Goal: Information Seeking & Learning: Learn about a topic

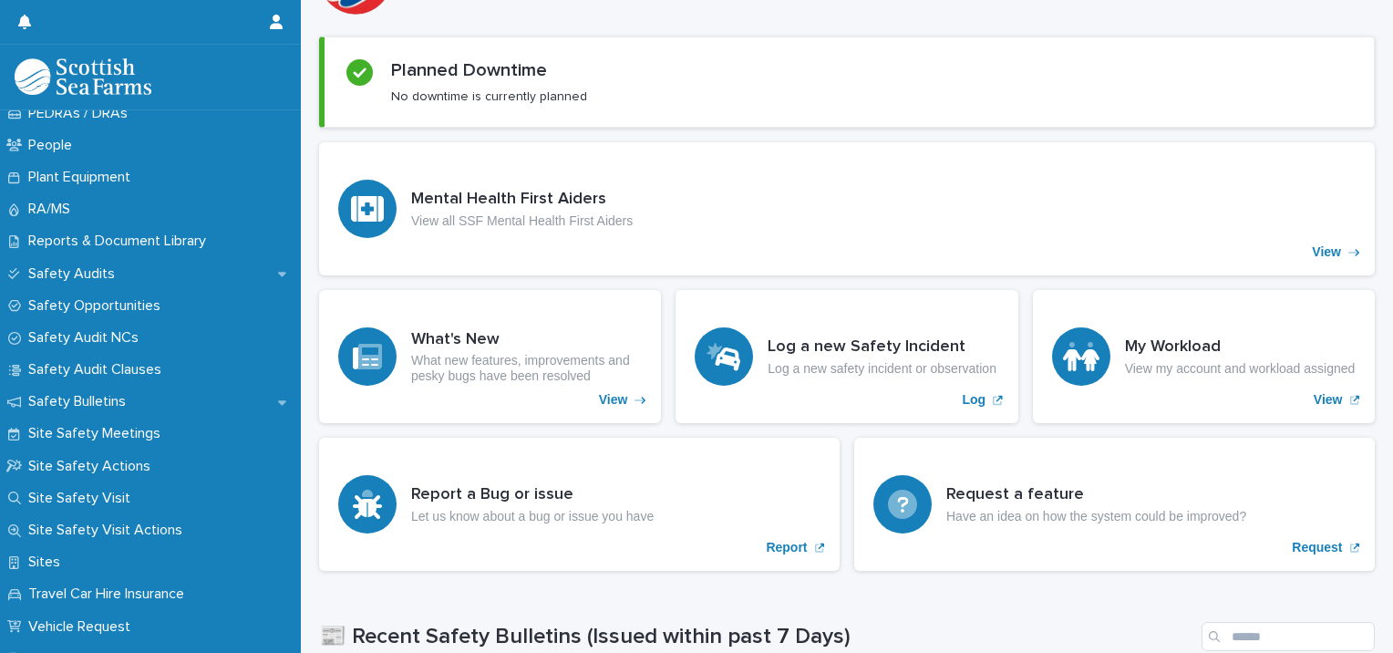
scroll to position [890, 0]
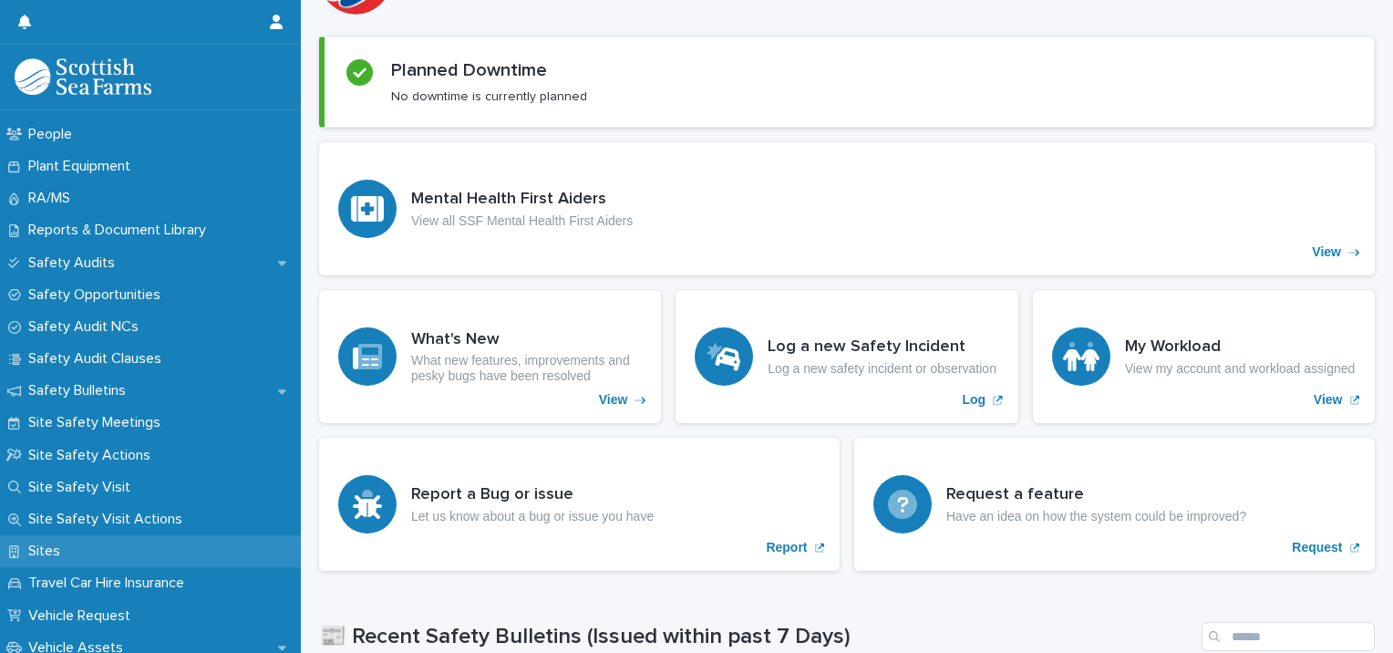
click at [47, 547] on p "Sites" at bounding box center [48, 551] width 54 height 17
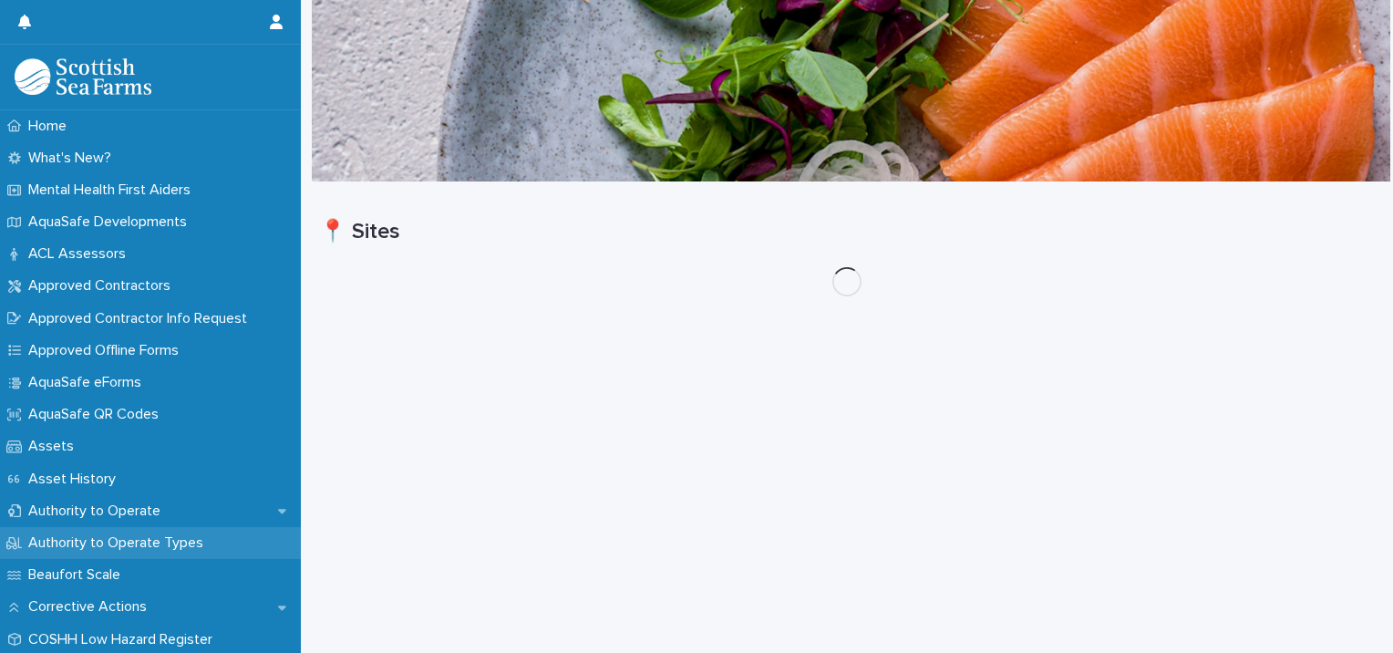
click at [47, 547] on p "Authority to Operate Types" at bounding box center [119, 542] width 197 height 17
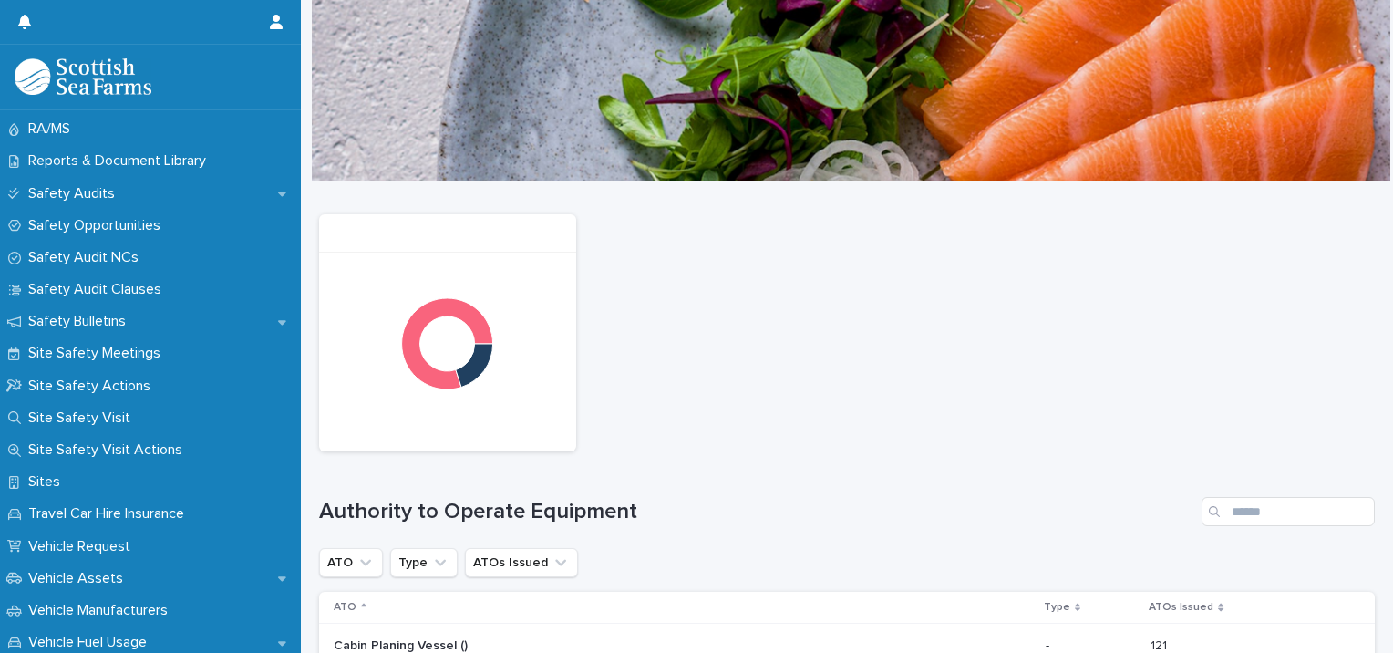
scroll to position [970, 0]
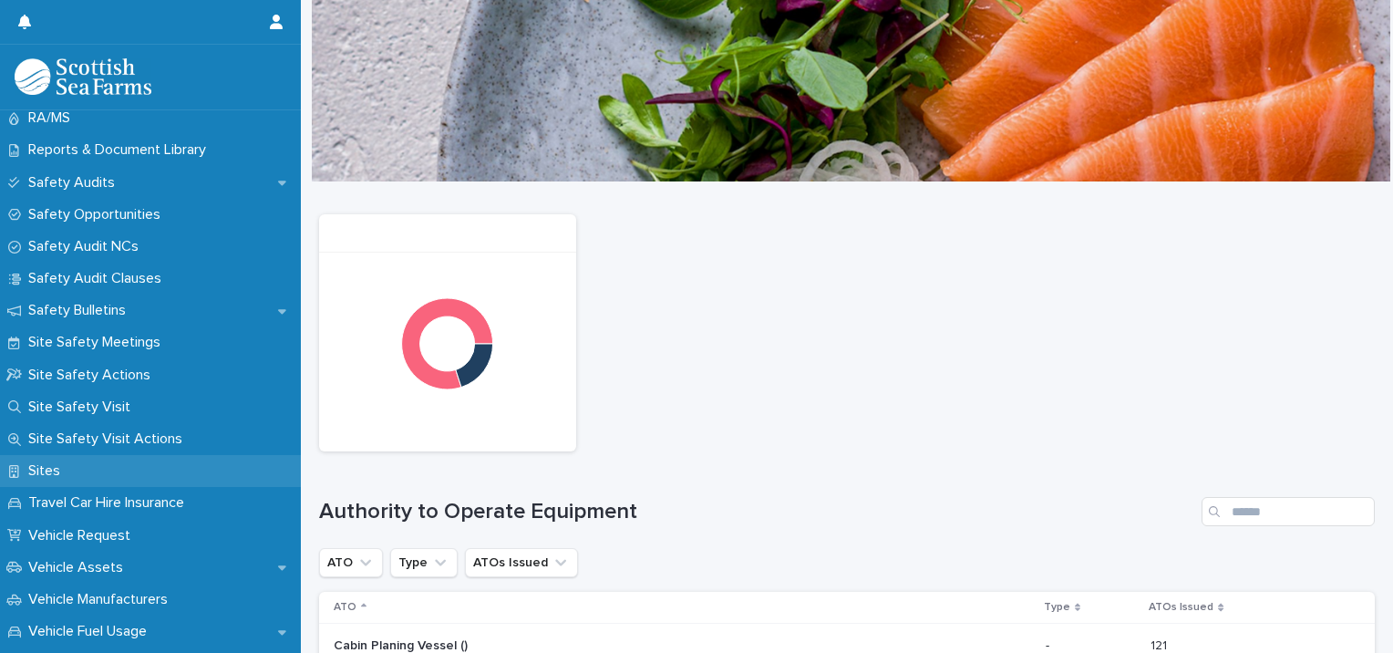
click at [40, 471] on p "Sites" at bounding box center [48, 470] width 54 height 17
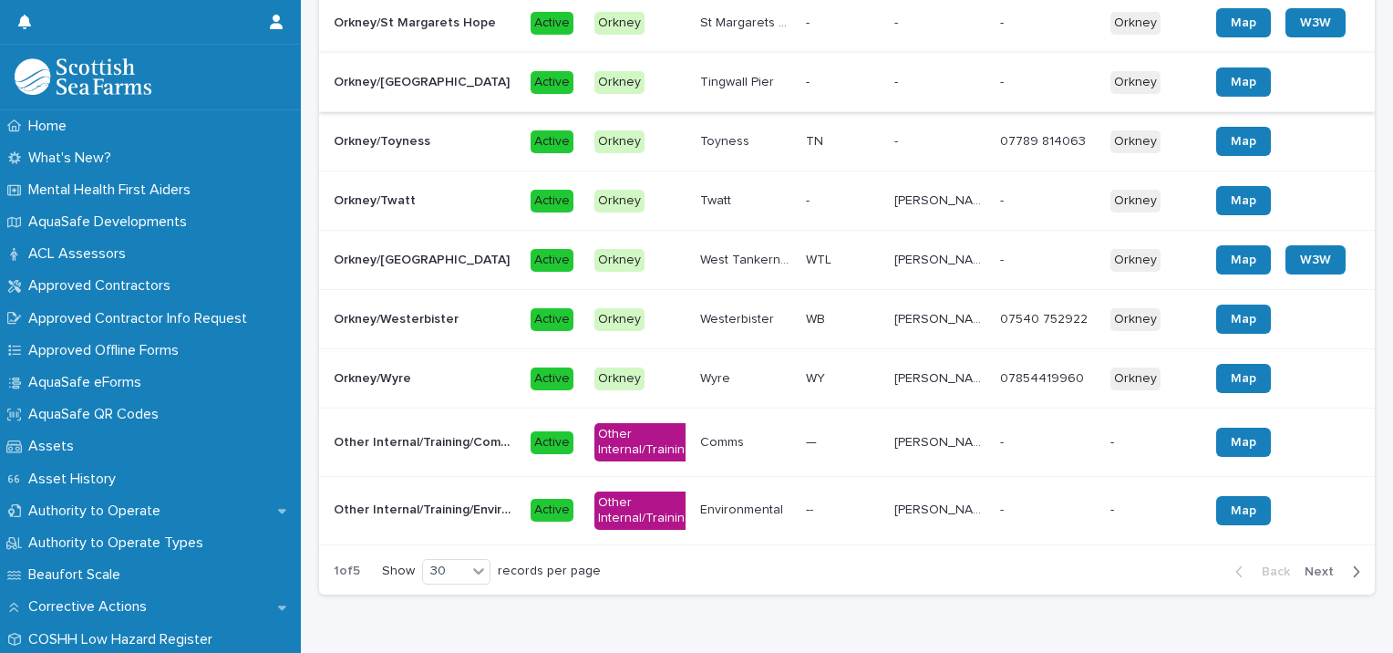
scroll to position [1701, 0]
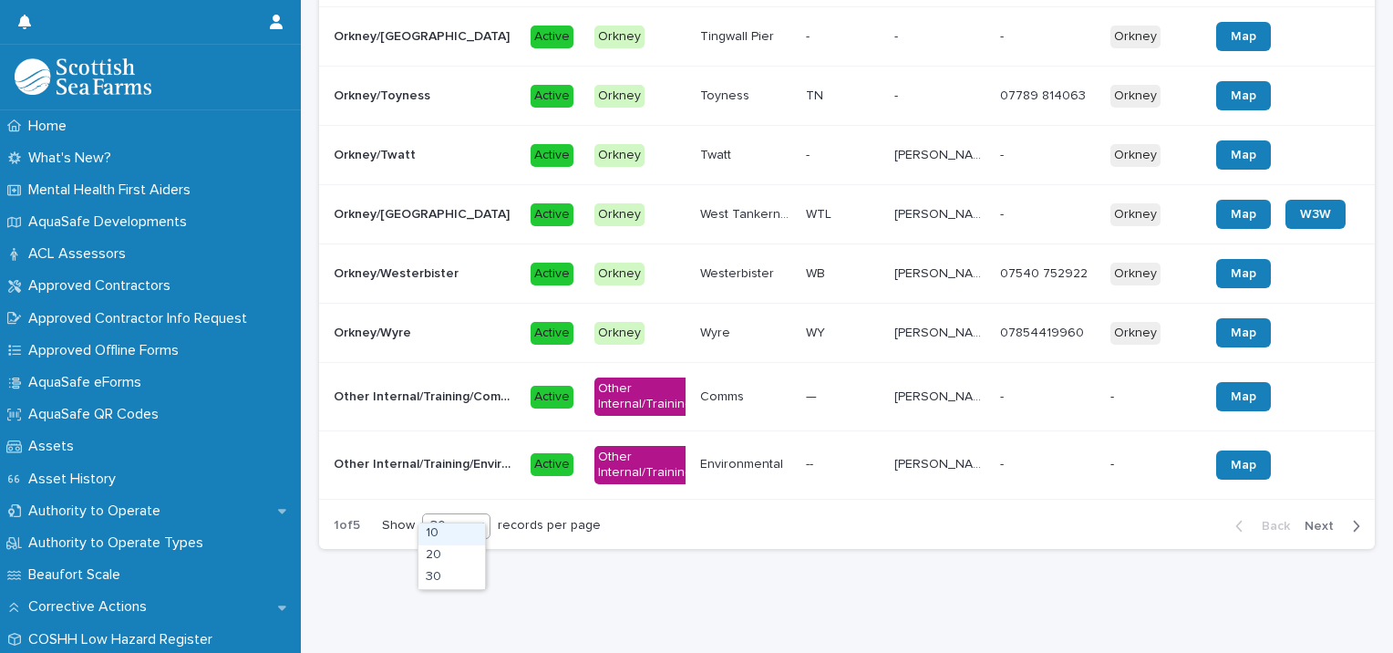
click at [475, 516] on icon at bounding box center [479, 525] width 18 height 18
click at [432, 584] on div "30" at bounding box center [452, 578] width 67 height 22
click at [1306, 520] on span "Next" at bounding box center [1325, 526] width 40 height 13
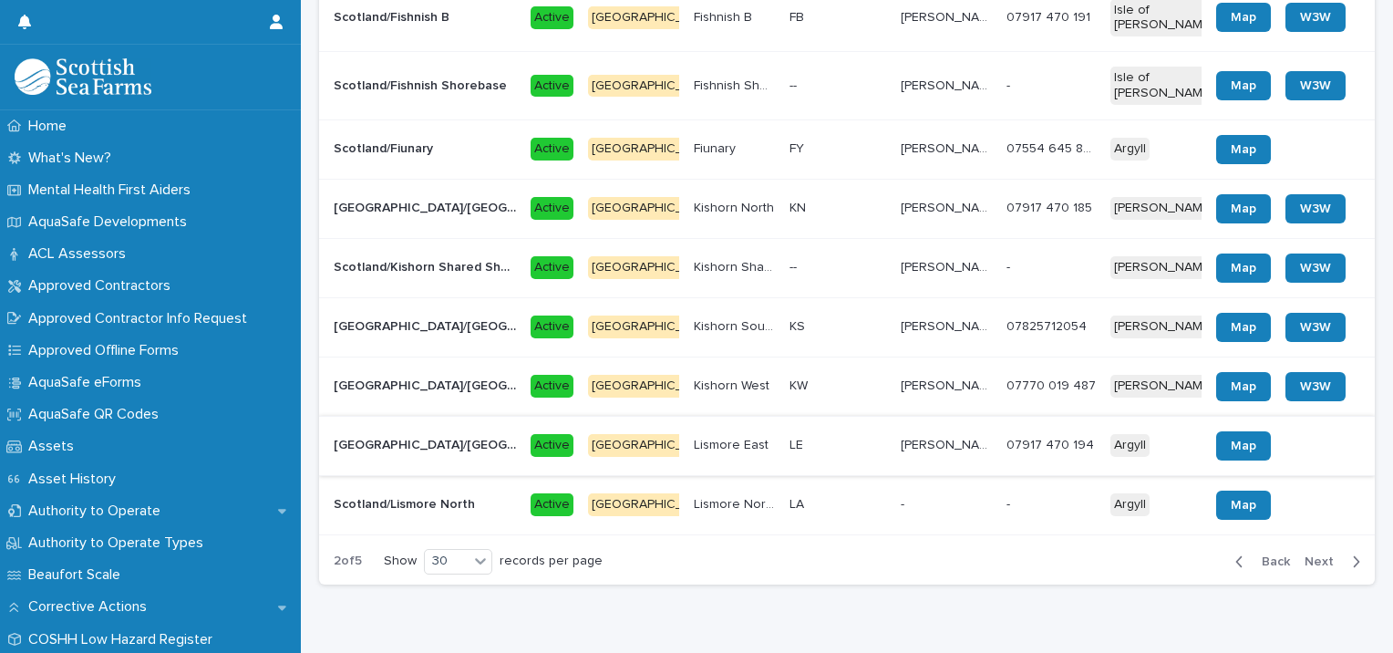
scroll to position [1789, 0]
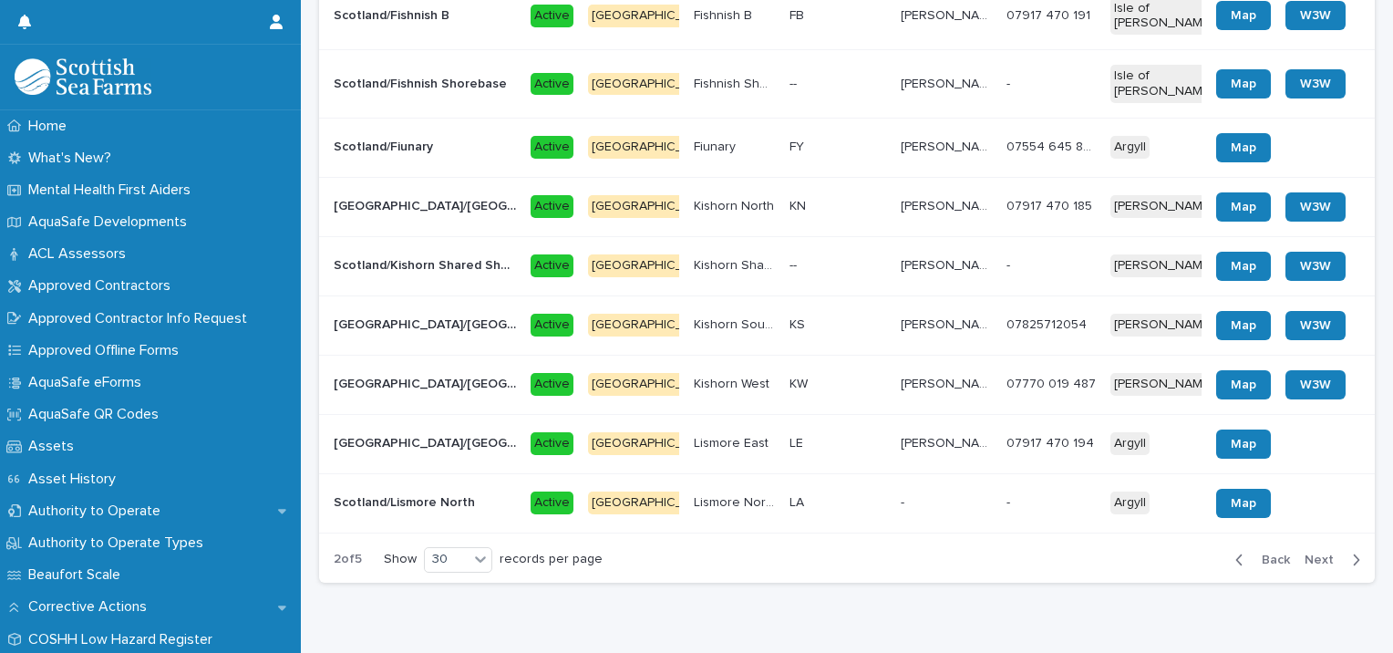
click at [1331, 537] on div "Back Next" at bounding box center [1298, 560] width 154 height 46
click at [1354, 554] on icon "button" at bounding box center [1357, 559] width 6 height 11
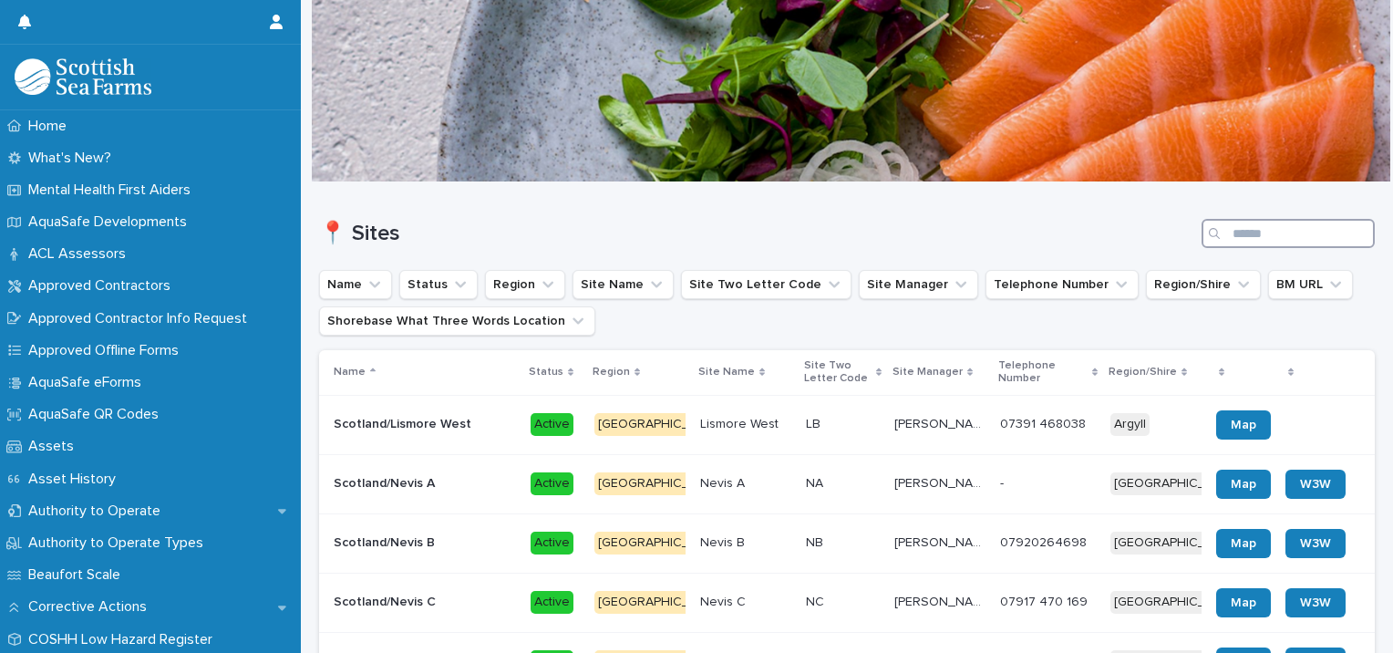
click at [1242, 234] on input "Search" at bounding box center [1288, 233] width 173 height 29
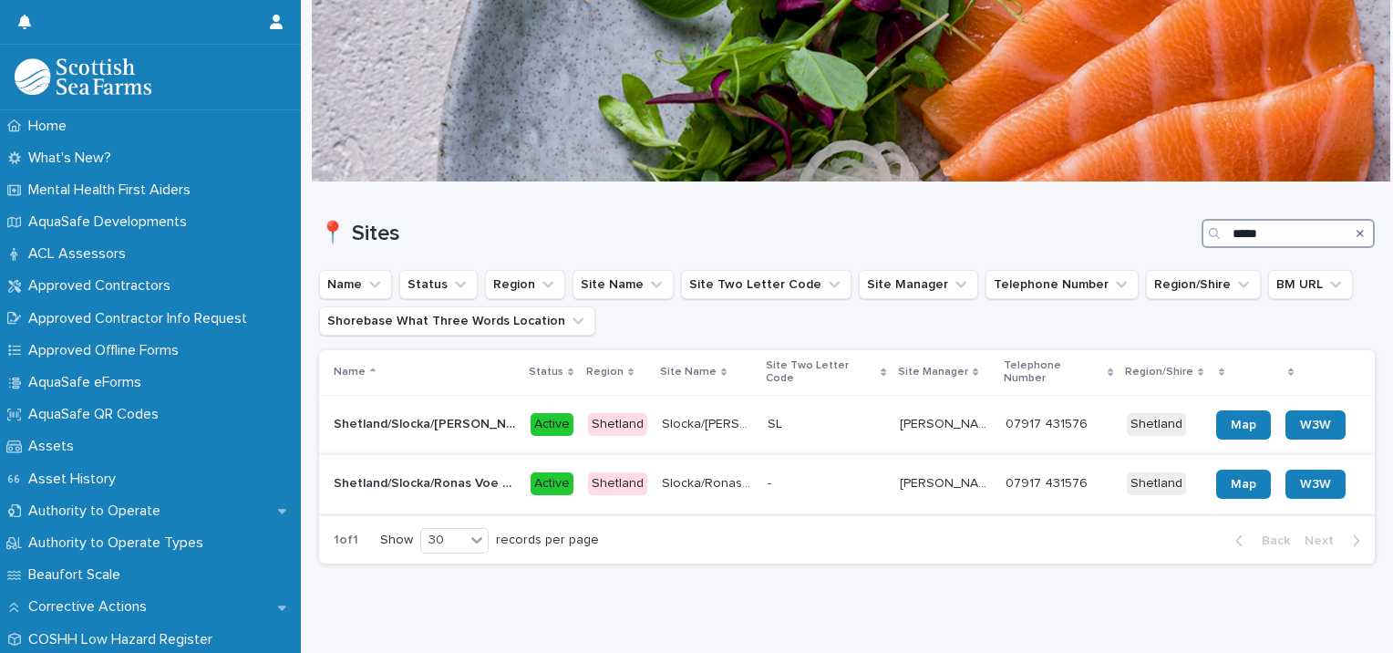
type input "*****"
click at [460, 472] on p "Shetland/Slocka/Ronas Voe Shorebase" at bounding box center [427, 481] width 186 height 19
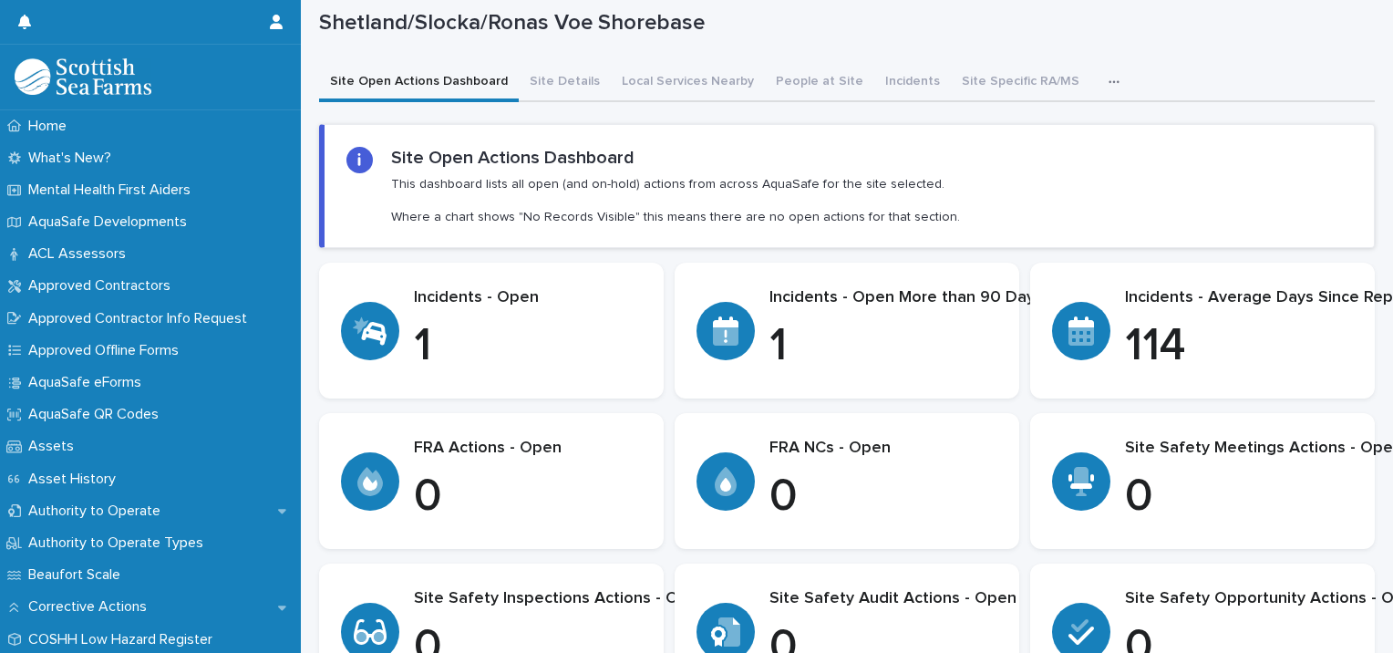
scroll to position [91, 0]
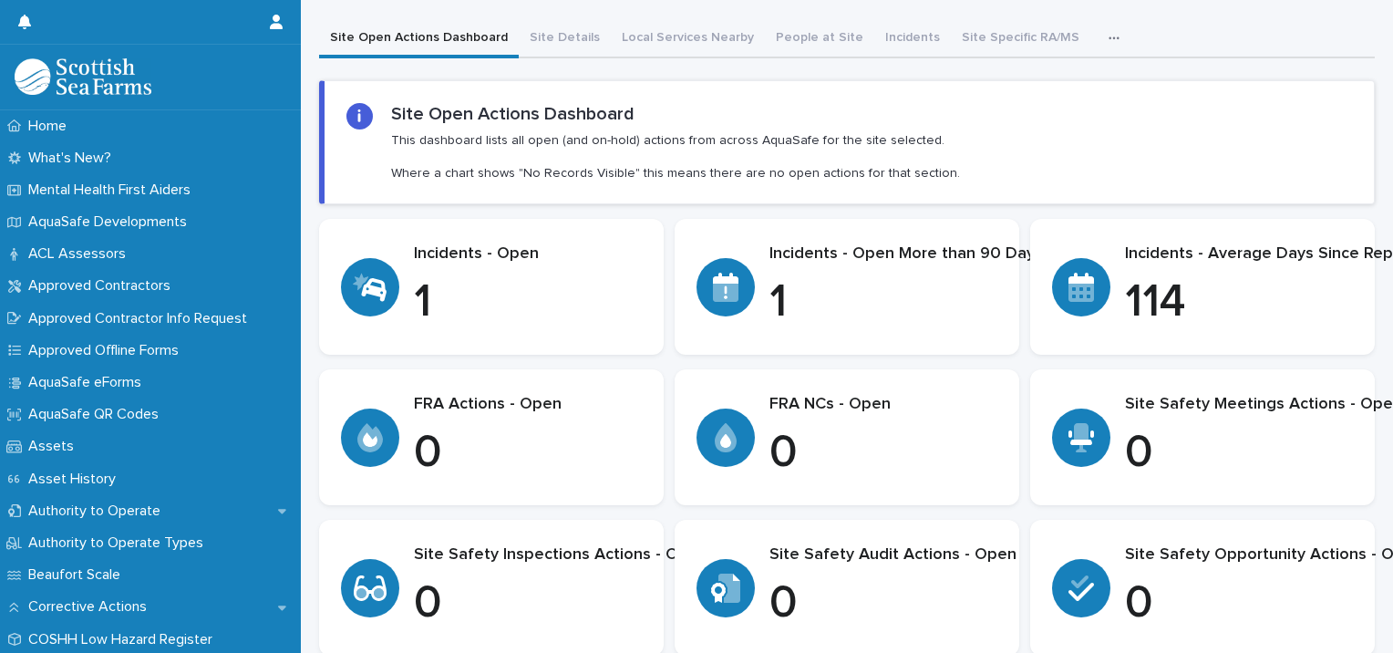
drag, startPoint x: 1213, startPoint y: 481, endPoint x: 1137, endPoint y: 458, distance: 79.3
click at [1137, 458] on section "Site Safety Meetings Actions - Open 0" at bounding box center [1202, 437] width 345 height 136
click at [1240, 257] on p "Incidents - Average Days Since Reported" at bounding box center [1275, 254] width 301 height 20
drag, startPoint x: 1240, startPoint y: 257, endPoint x: 1278, endPoint y: 268, distance: 39.8
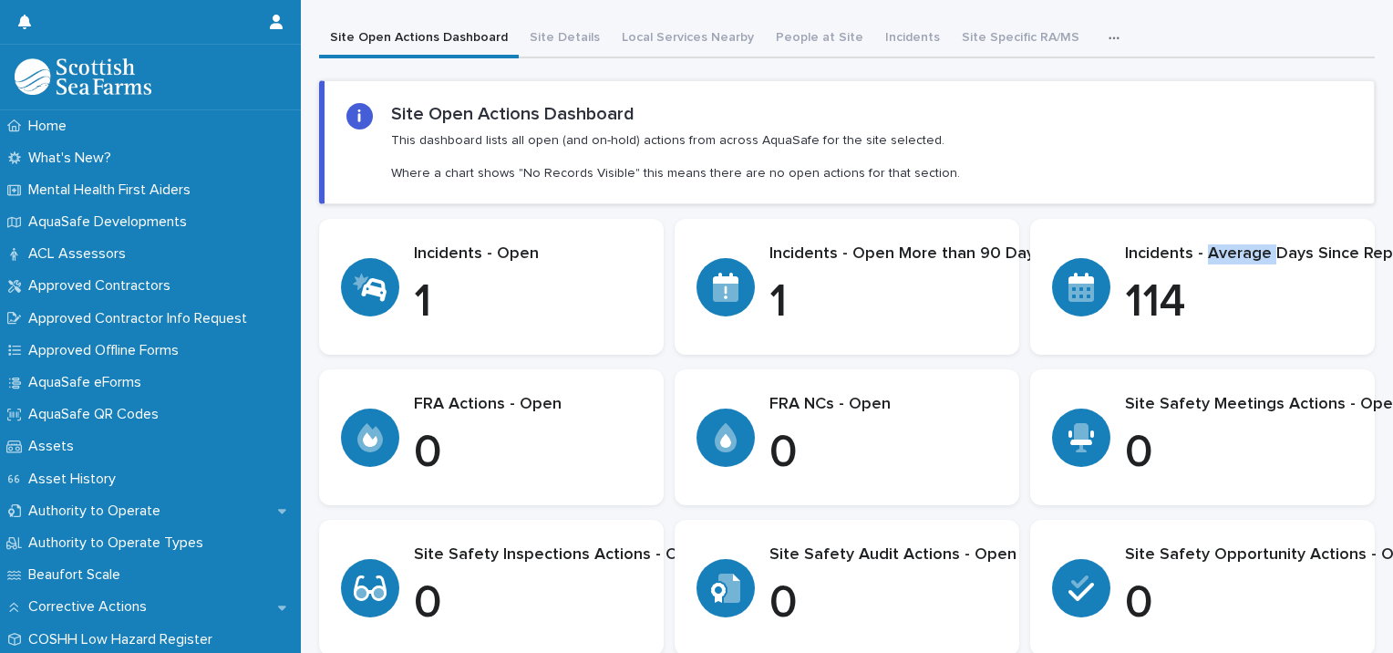
click at [1278, 268] on div "Incidents - Average Days Since Reported 114" at bounding box center [1275, 287] width 301 height 86
click at [1088, 288] on div at bounding box center [1081, 287] width 58 height 58
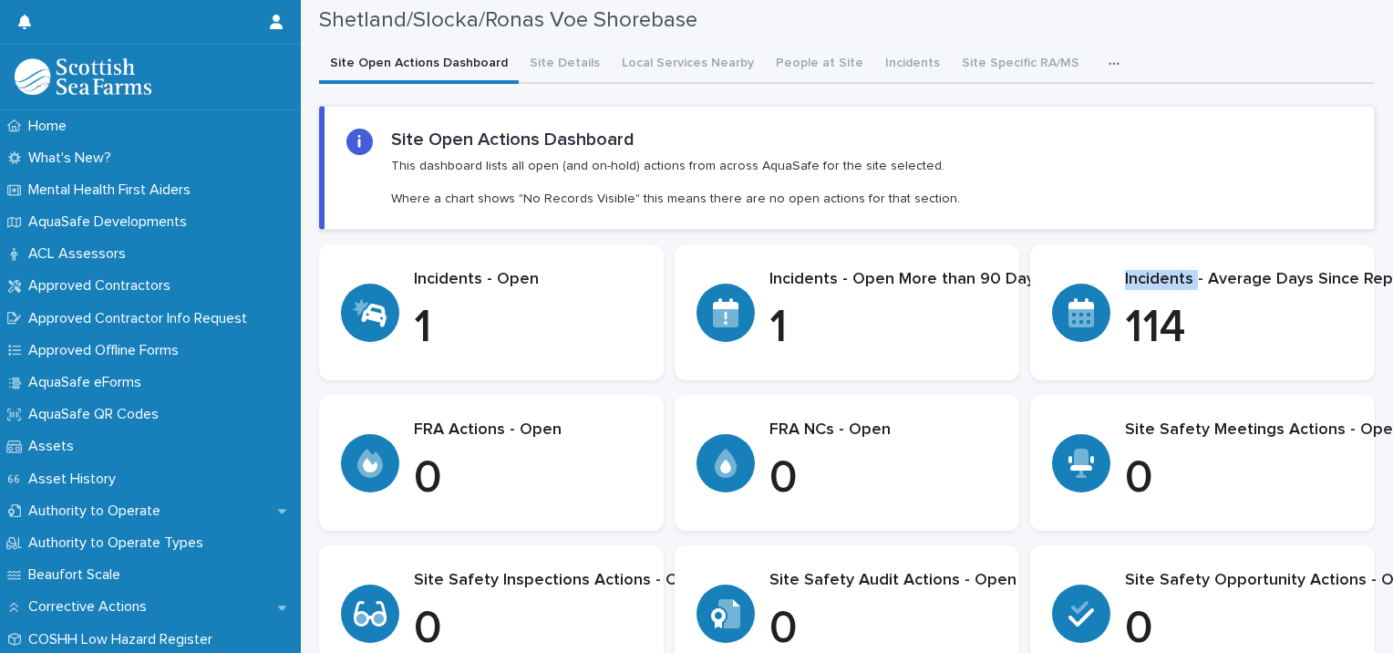
scroll to position [0, 0]
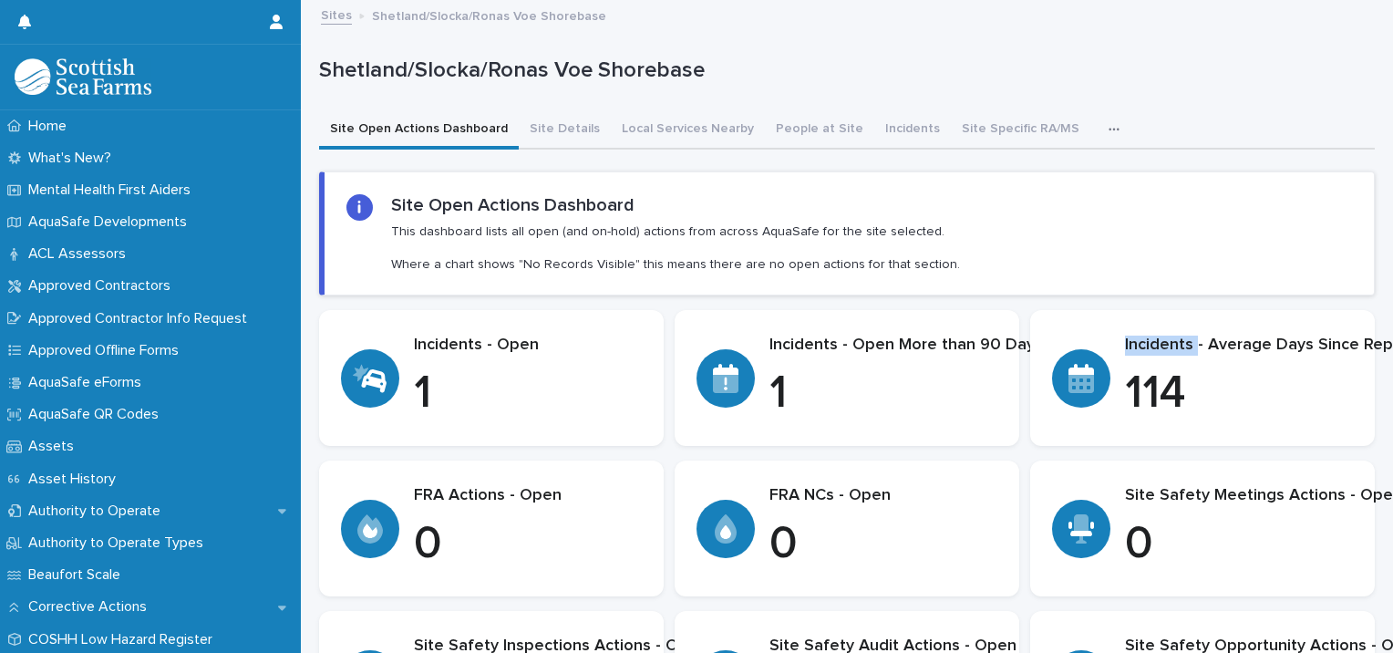
click at [331, 12] on link "Sites" at bounding box center [336, 14] width 31 height 21
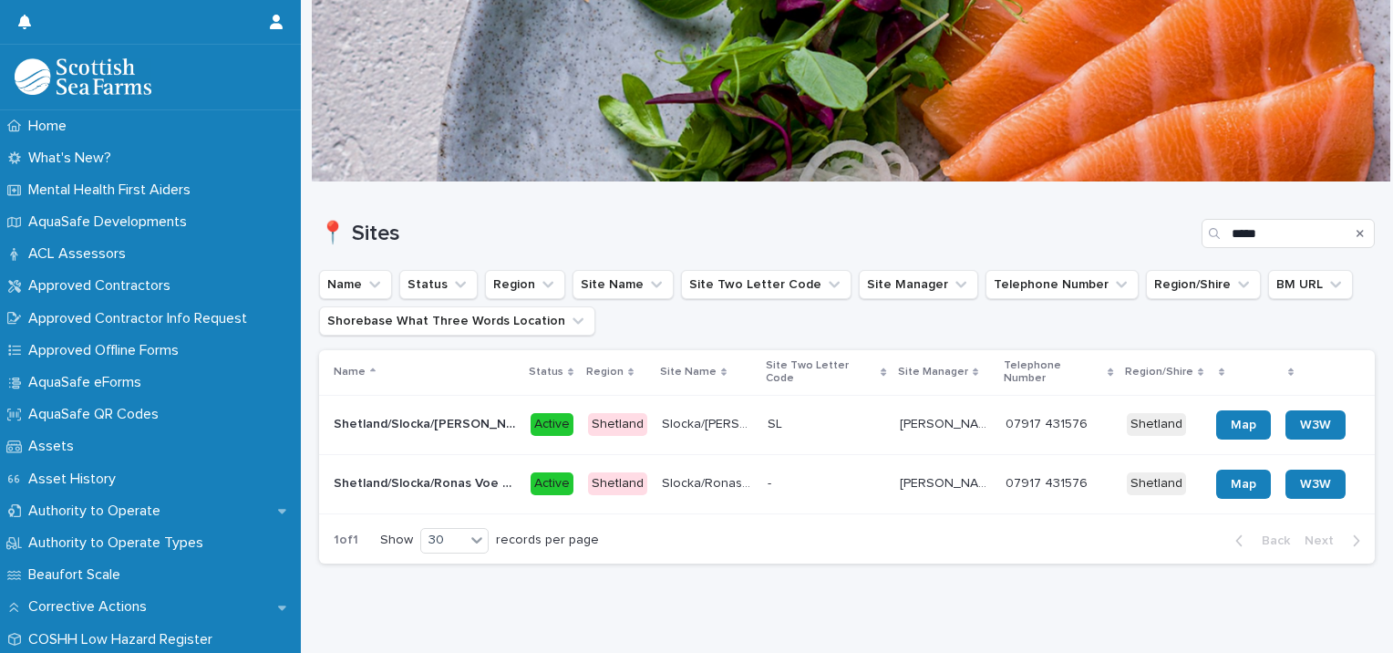
click at [411, 413] on p "Shetland/Slocka/[PERSON_NAME]" at bounding box center [427, 422] width 186 height 19
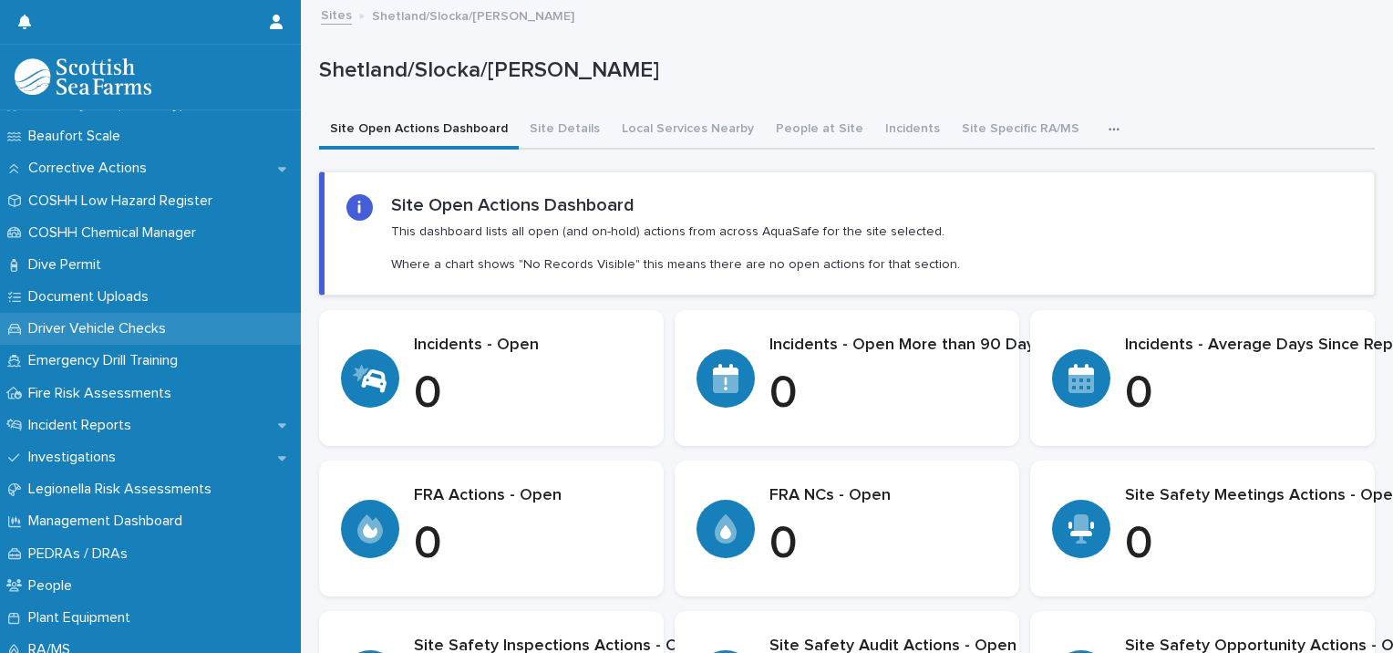
scroll to position [456, 0]
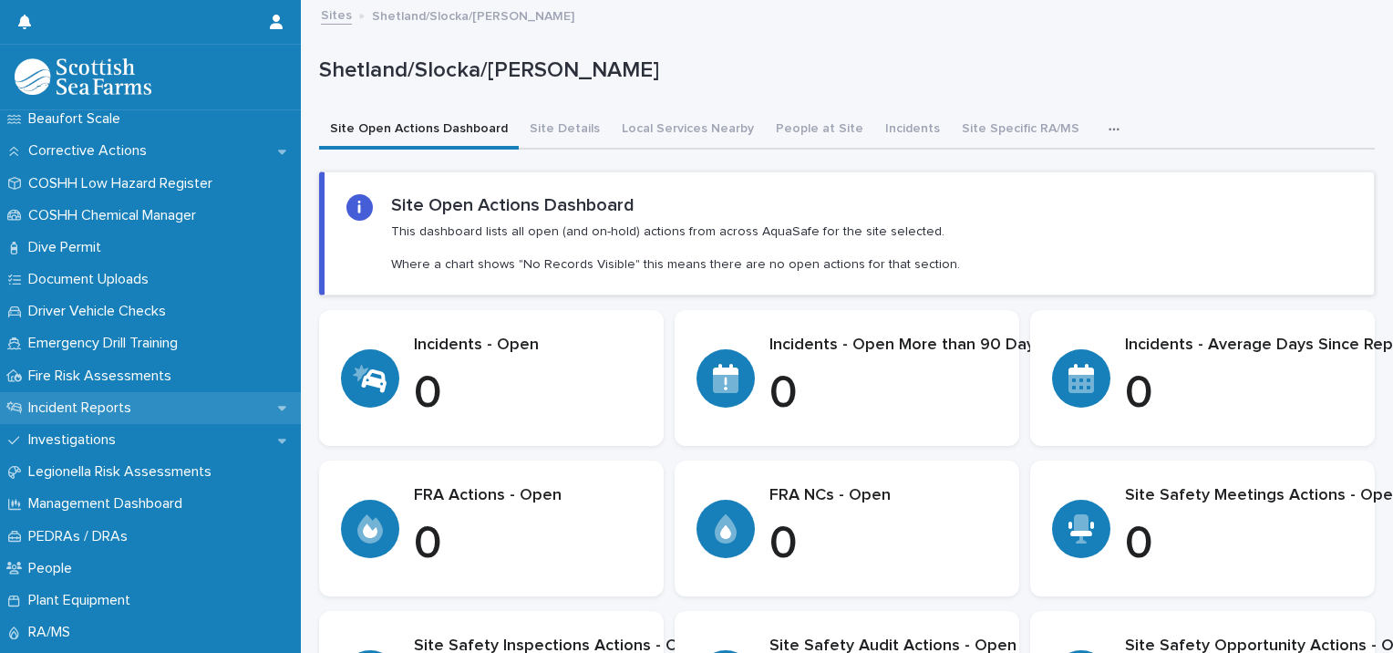
click at [126, 408] on p "Incident Reports" at bounding box center [83, 407] width 125 height 17
click span "Add New"
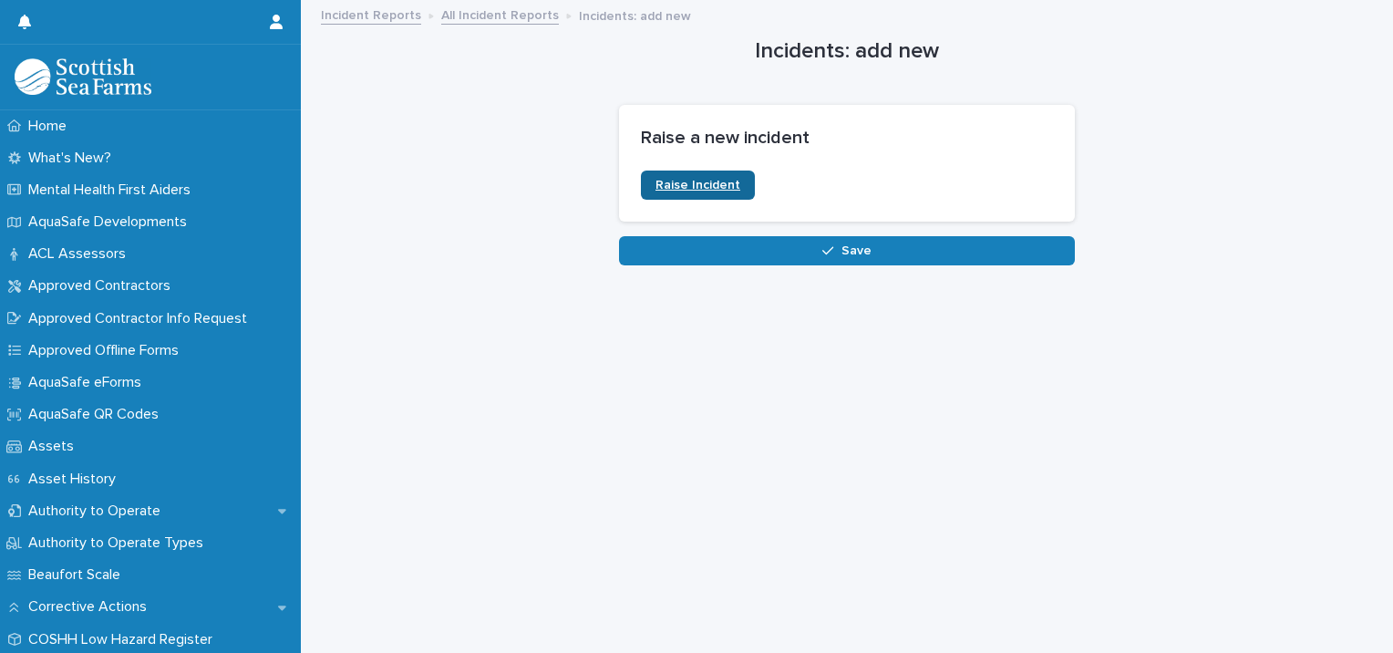
click at [706, 183] on span "Raise Incident" at bounding box center [698, 185] width 85 height 13
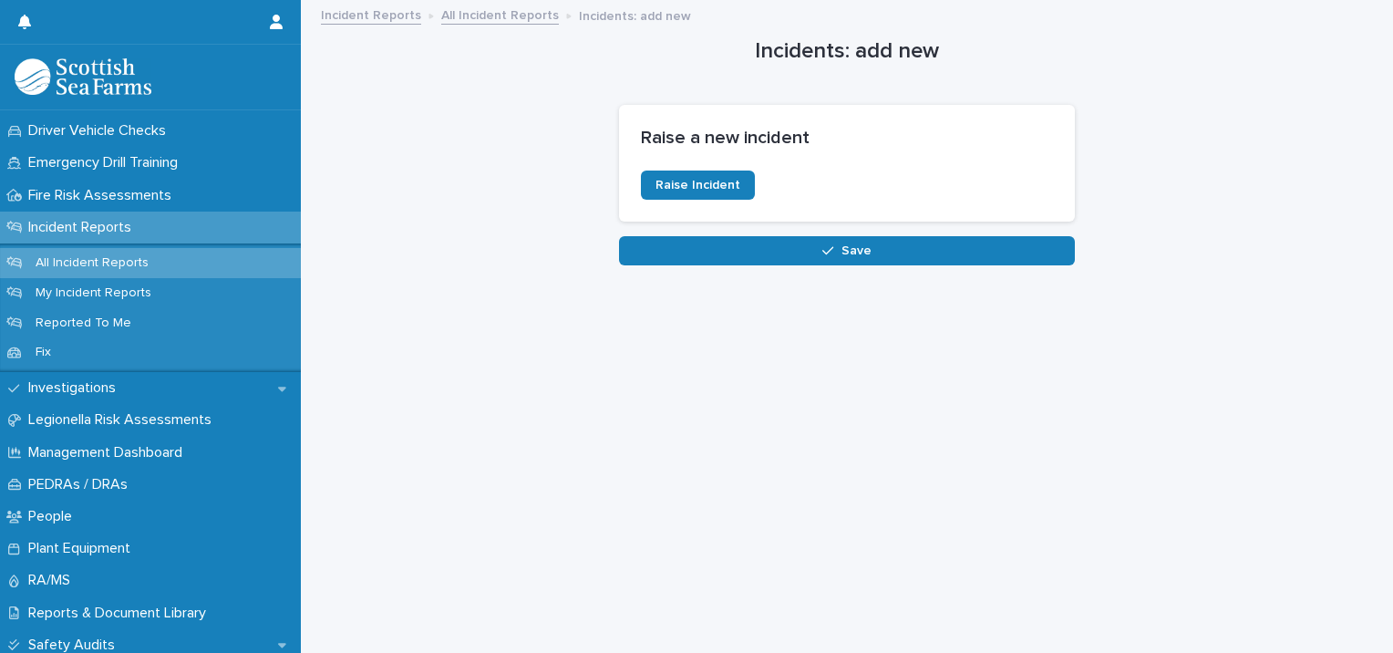
scroll to position [638, 0]
click at [102, 222] on p "Incident Reports" at bounding box center [83, 225] width 125 height 17
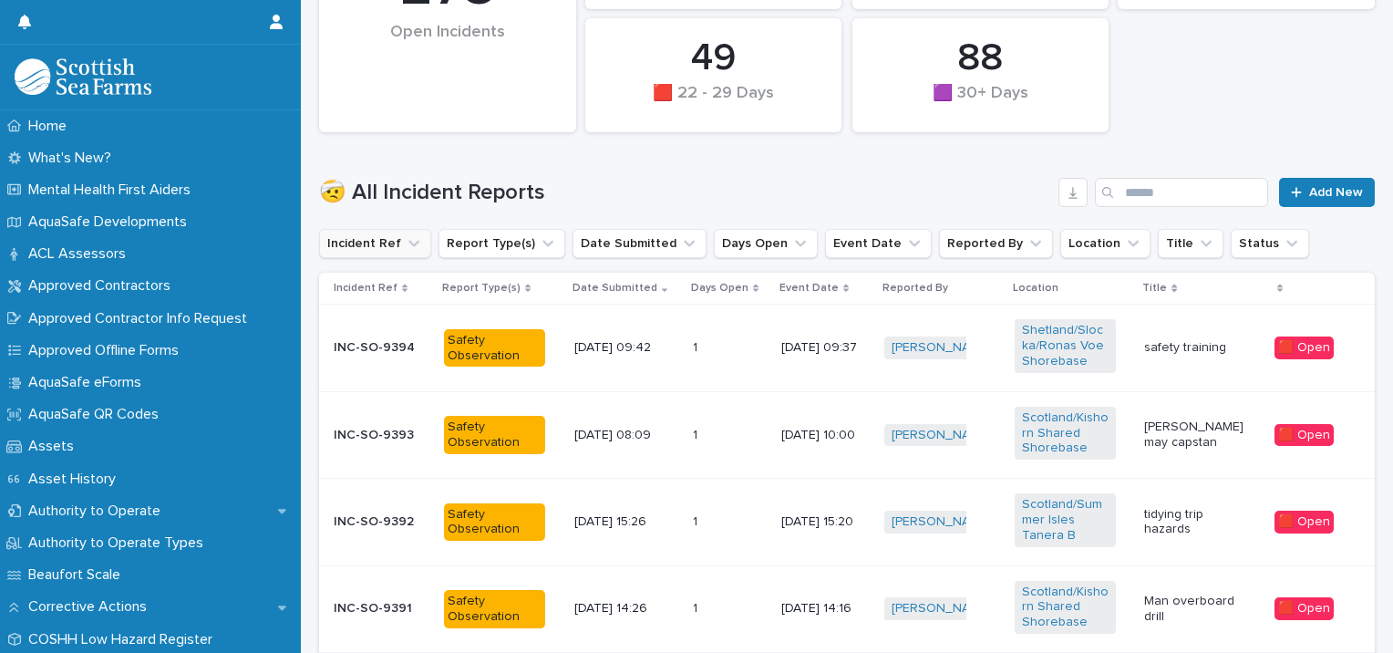
scroll to position [456, 0]
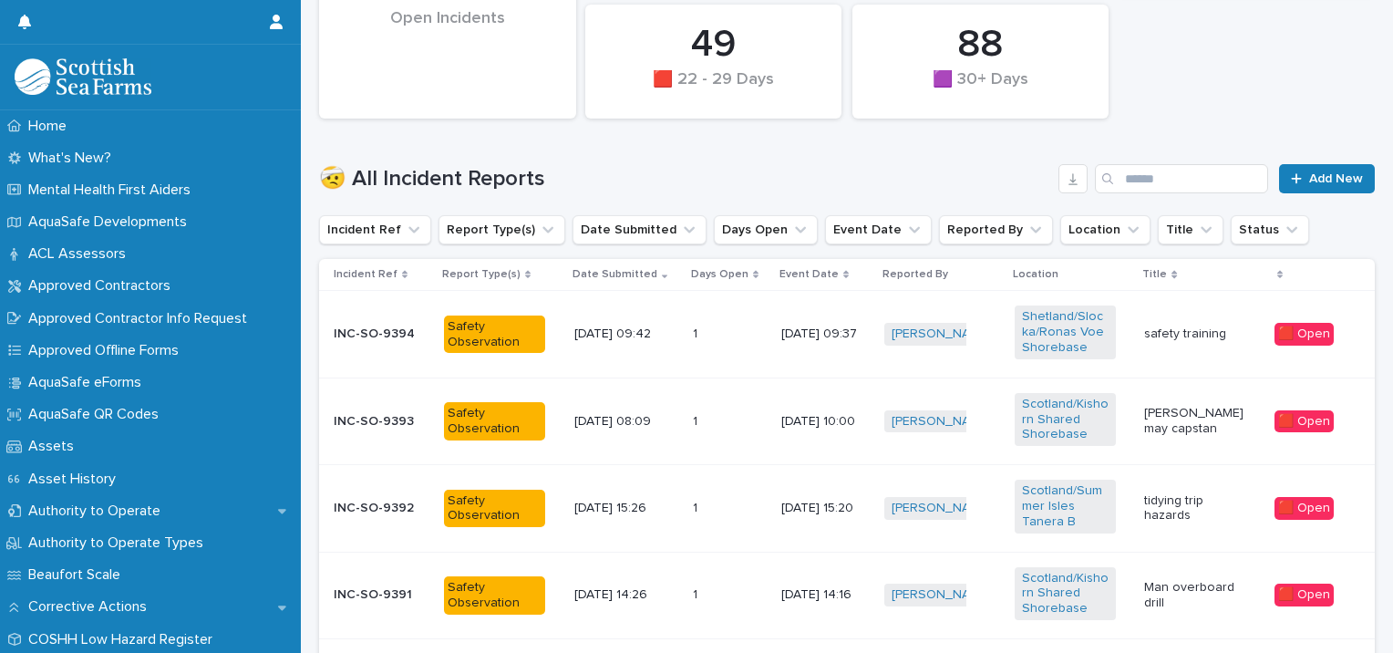
click at [1294, 328] on div "🟥 Open" at bounding box center [1304, 334] width 59 height 23
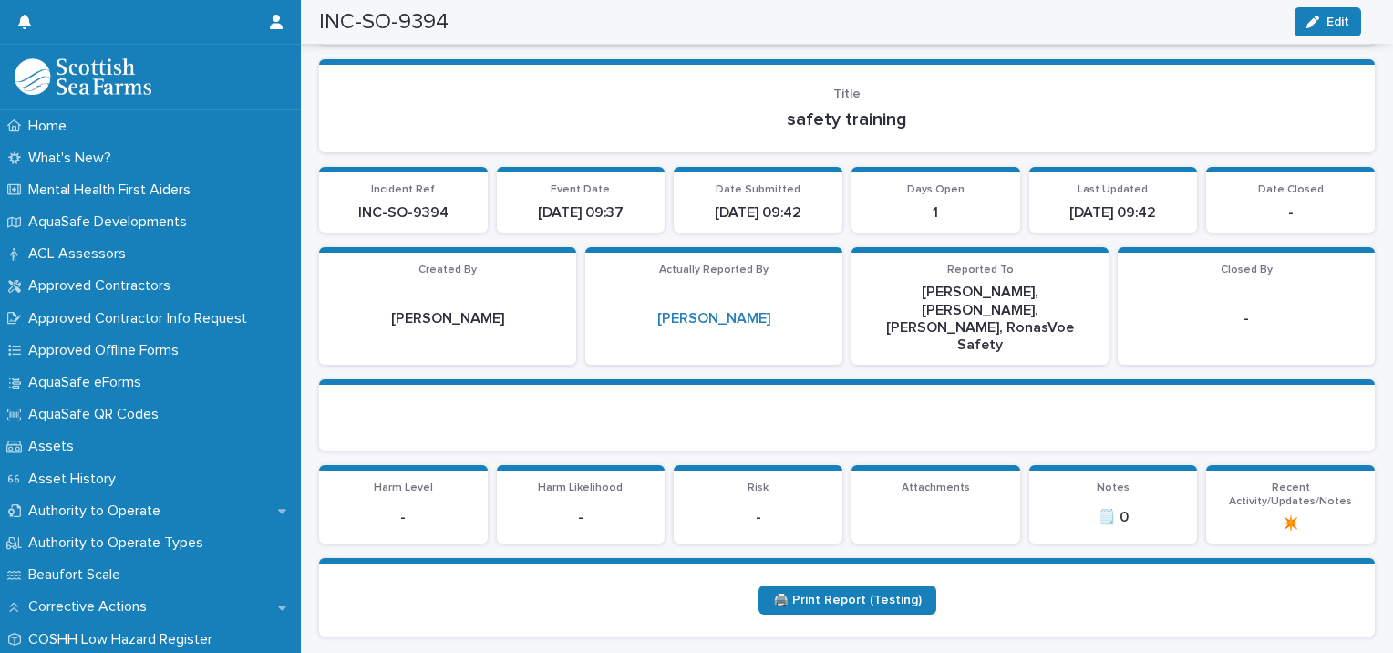
scroll to position [274, 0]
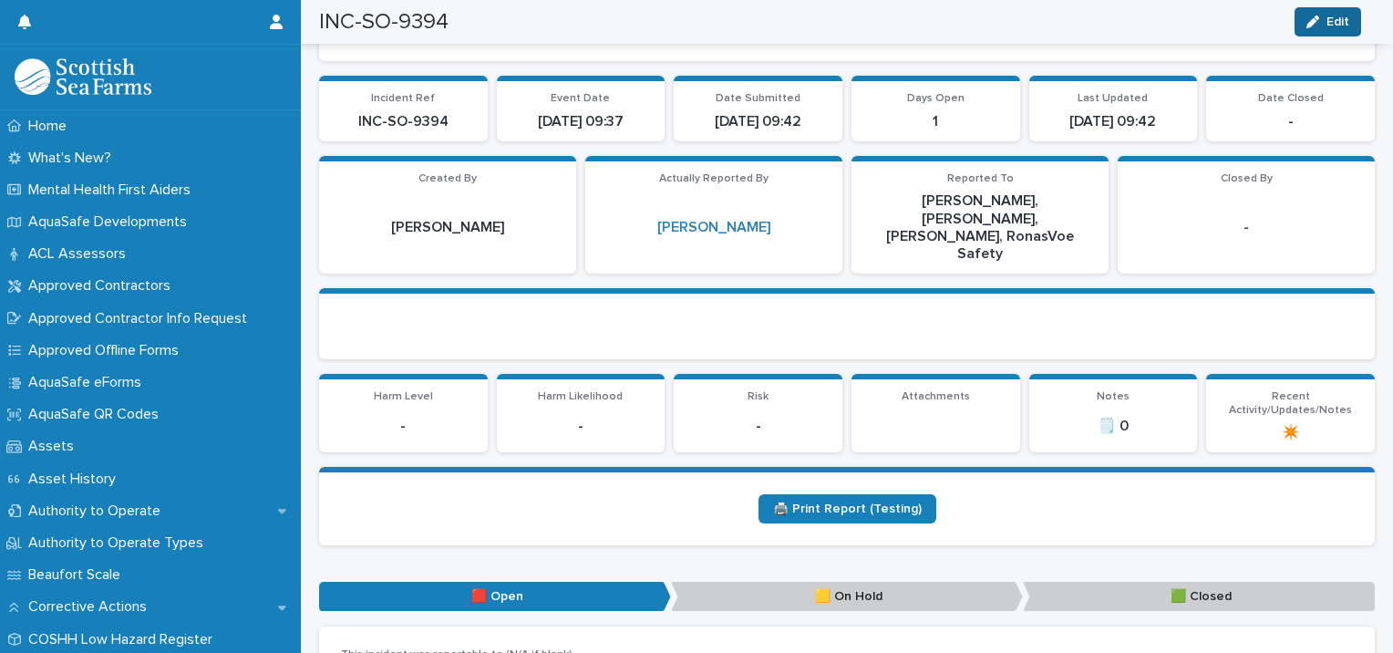
click at [1335, 18] on span "Edit" at bounding box center [1338, 22] width 23 height 13
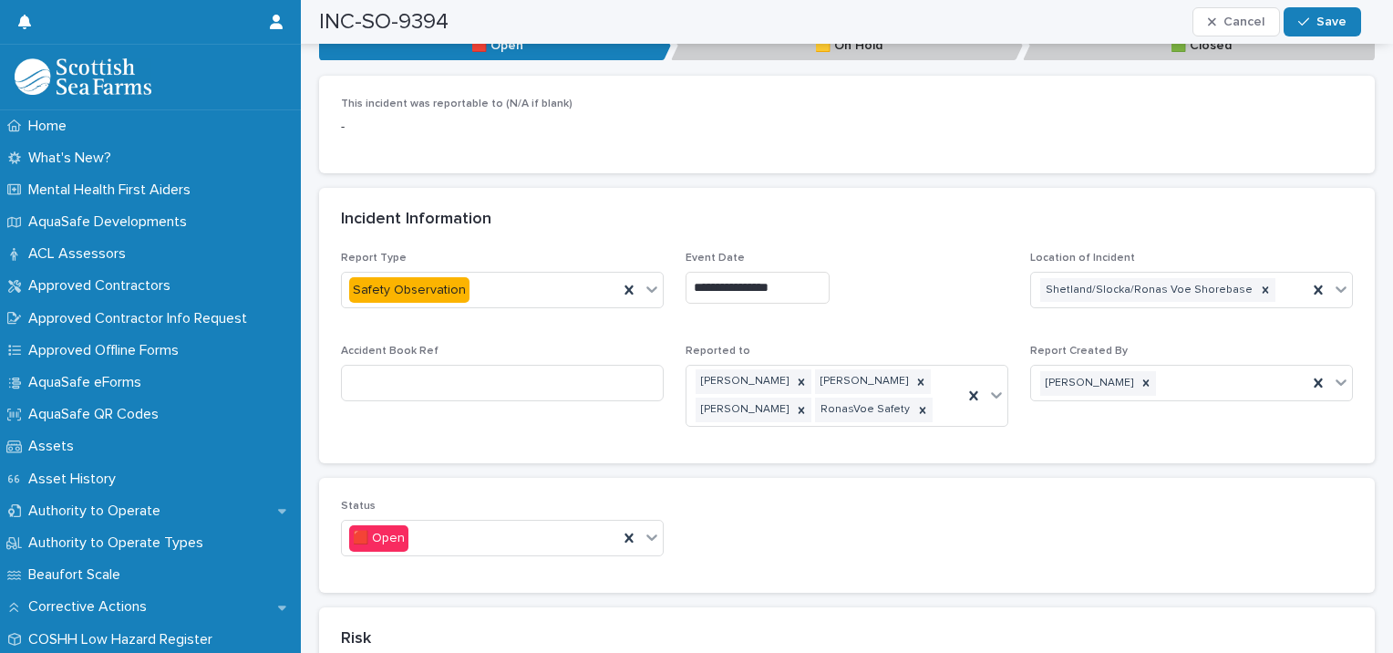
scroll to position [912, 0]
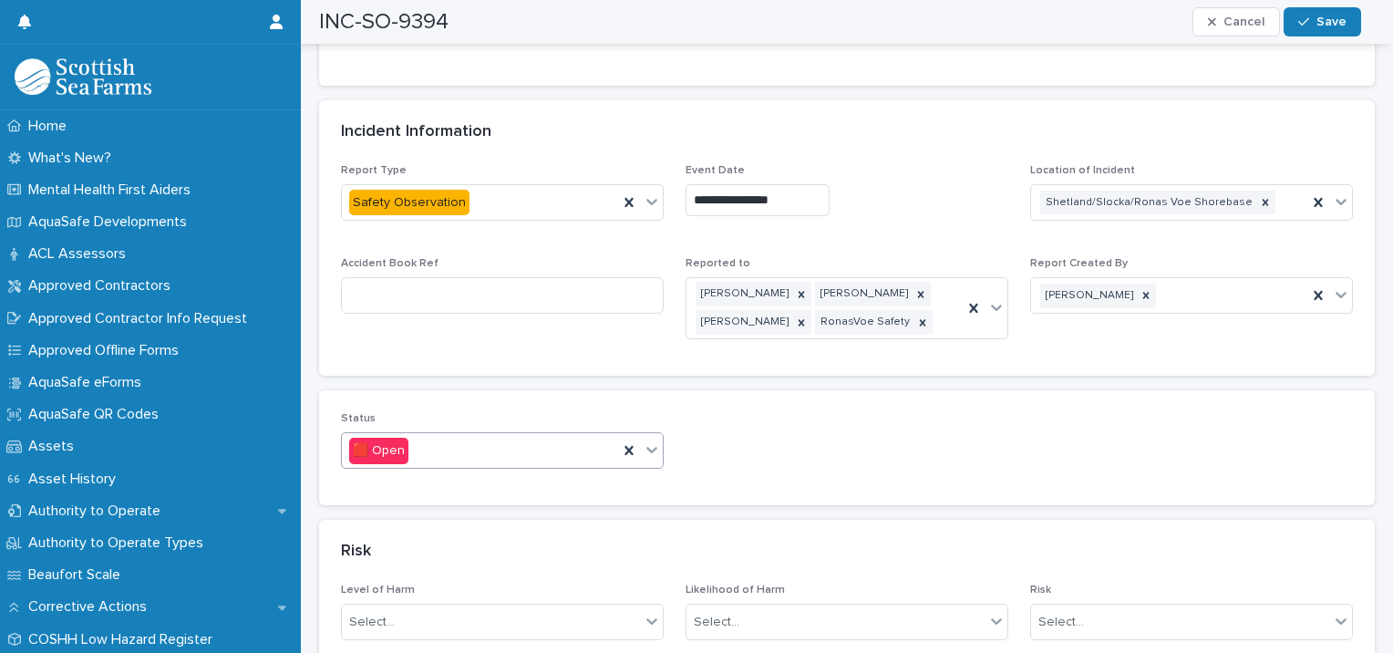
click at [646, 440] on icon at bounding box center [652, 449] width 18 height 18
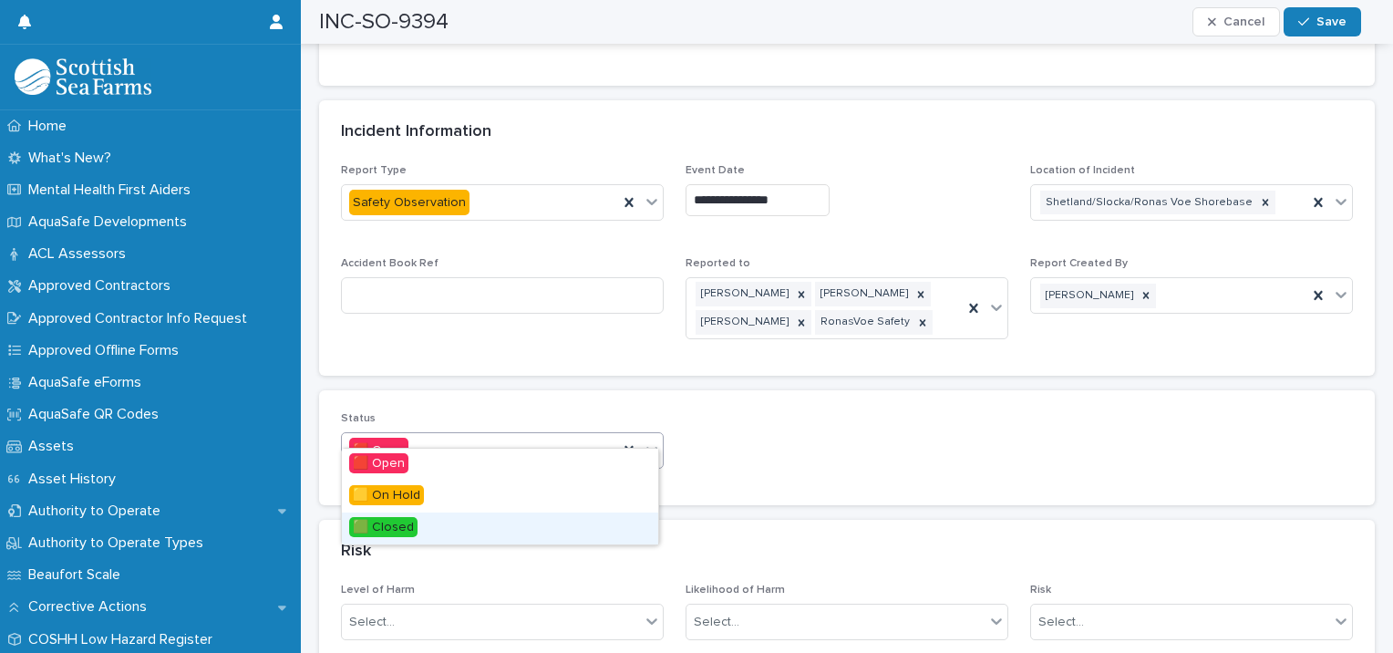
click at [402, 530] on span "🟩 Closed" at bounding box center [383, 527] width 68 height 20
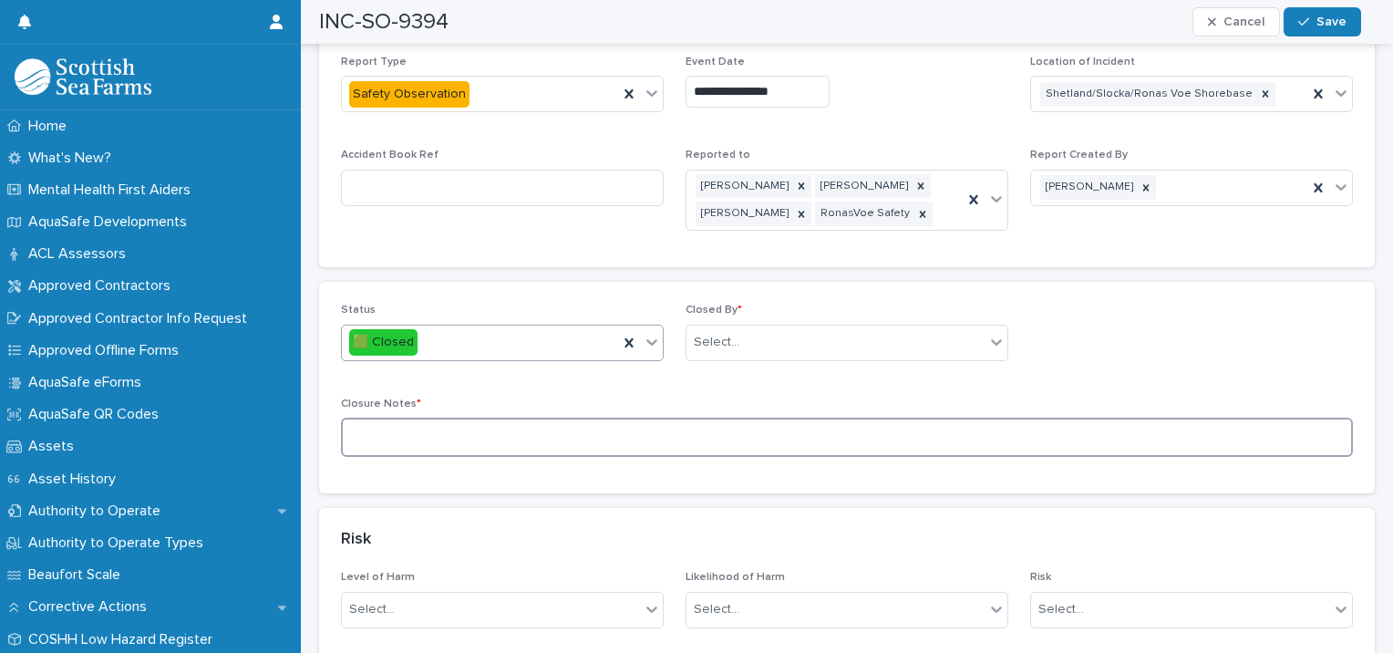
click at [508, 426] on textarea at bounding box center [847, 437] width 1012 height 39
type textarea "**********"
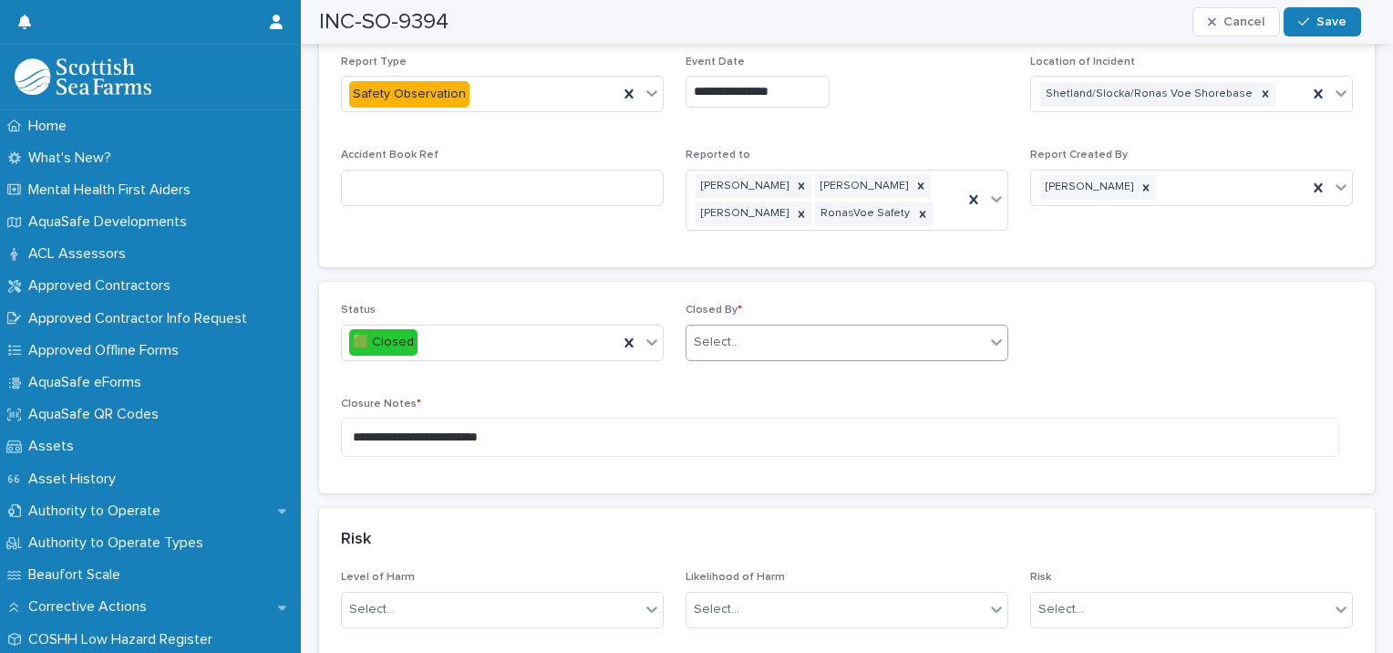
click at [991, 339] on icon at bounding box center [996, 342] width 11 height 6
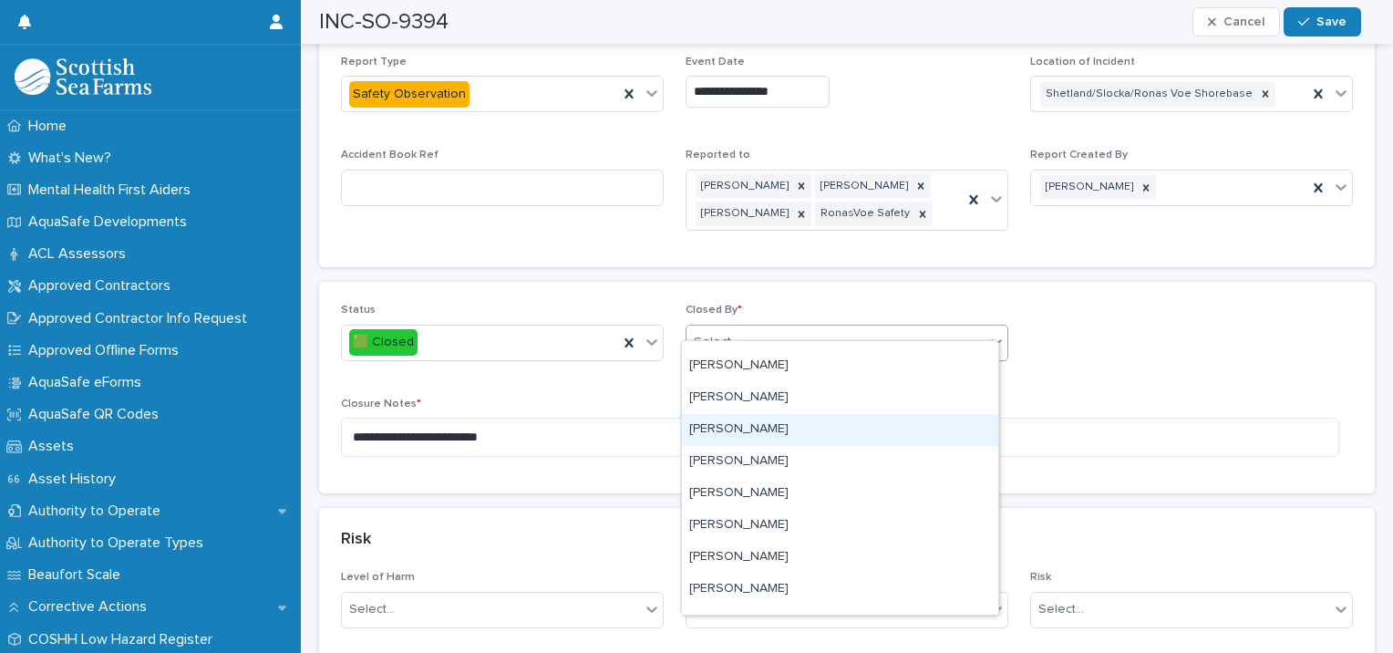
scroll to position [274, 0]
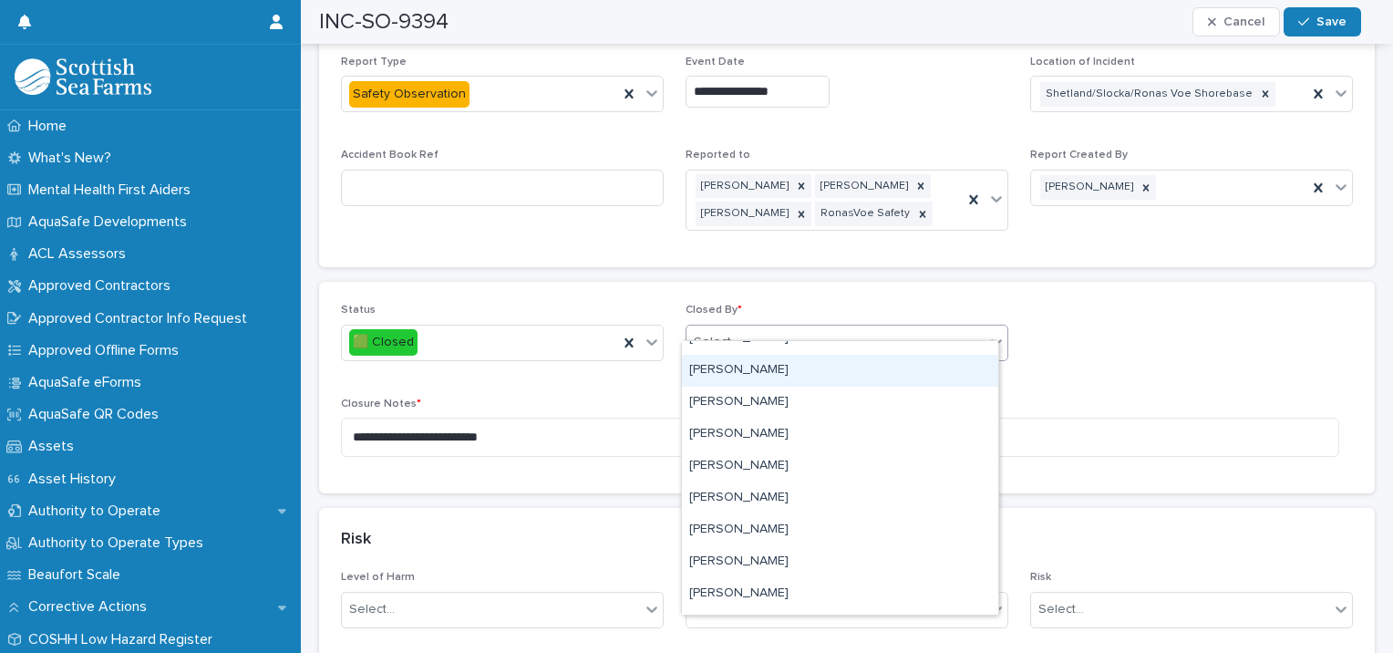
click at [744, 327] on div "Select..." at bounding box center [836, 342] width 298 height 30
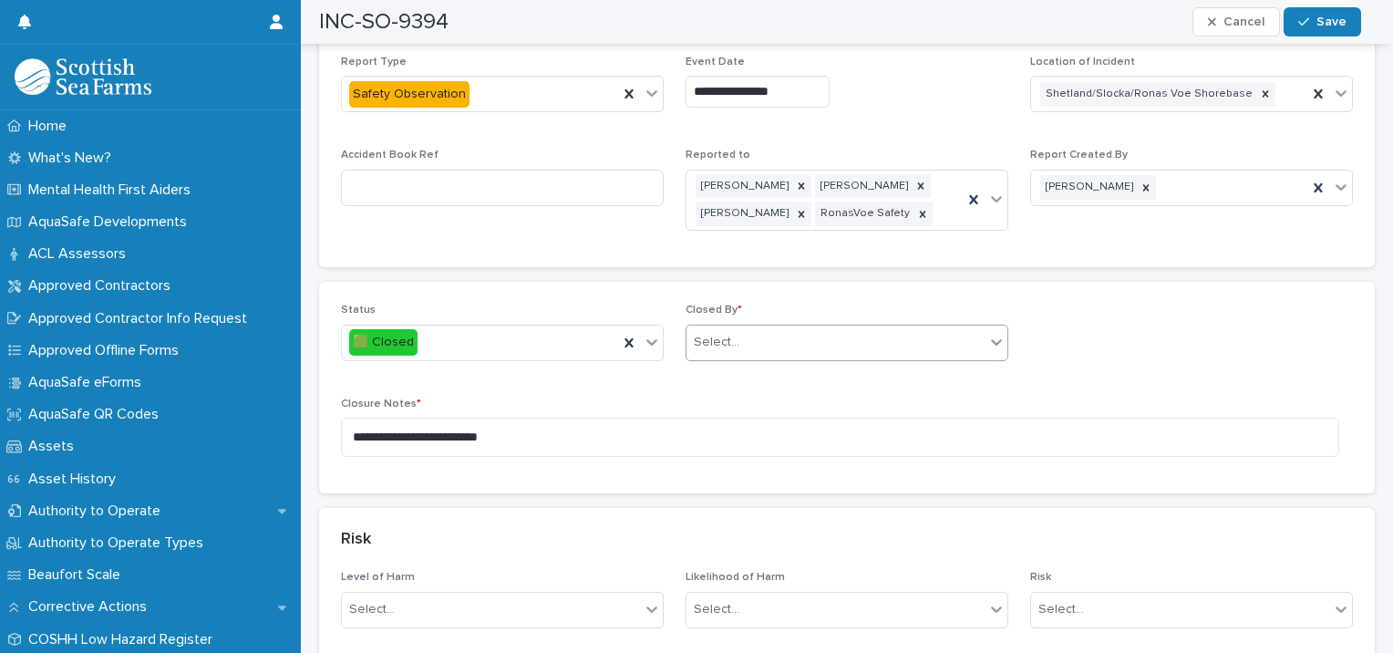
click at [744, 327] on div "Select..." at bounding box center [836, 342] width 298 height 30
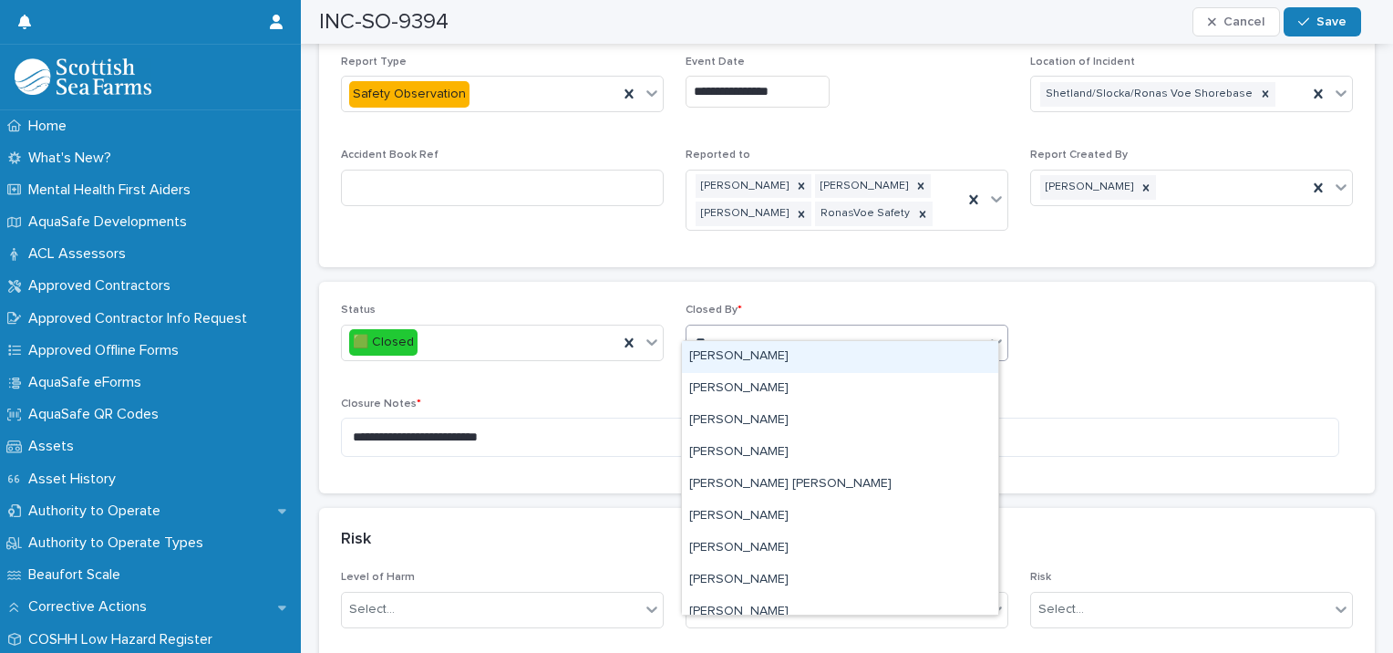
type input "*"
type input "****"
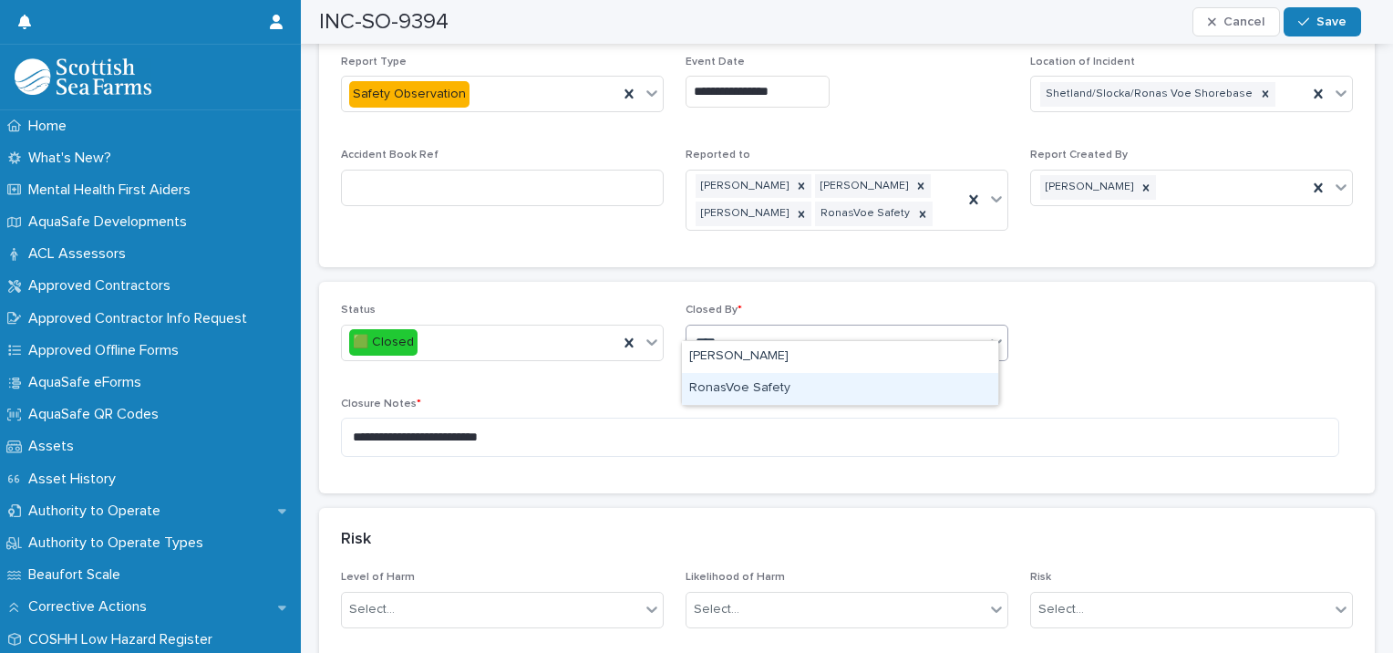
click at [733, 393] on div "RonasVoe Safety" at bounding box center [840, 389] width 316 height 32
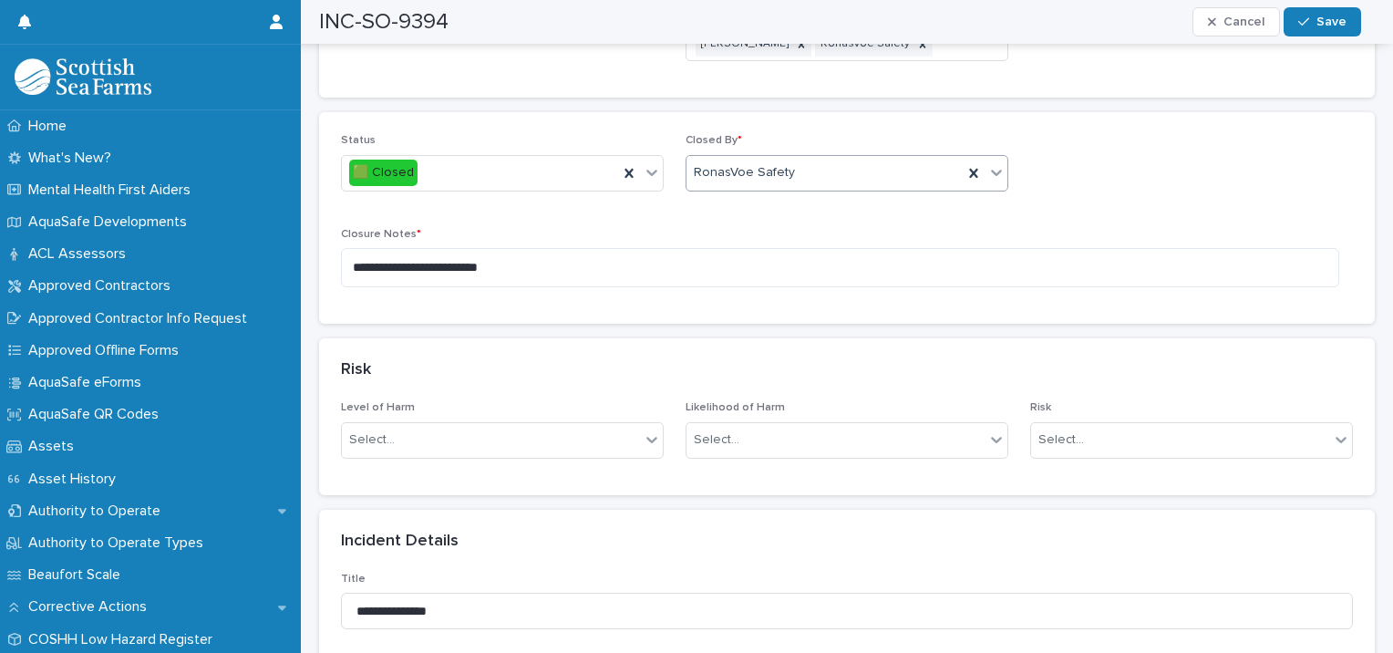
scroll to position [1094, 0]
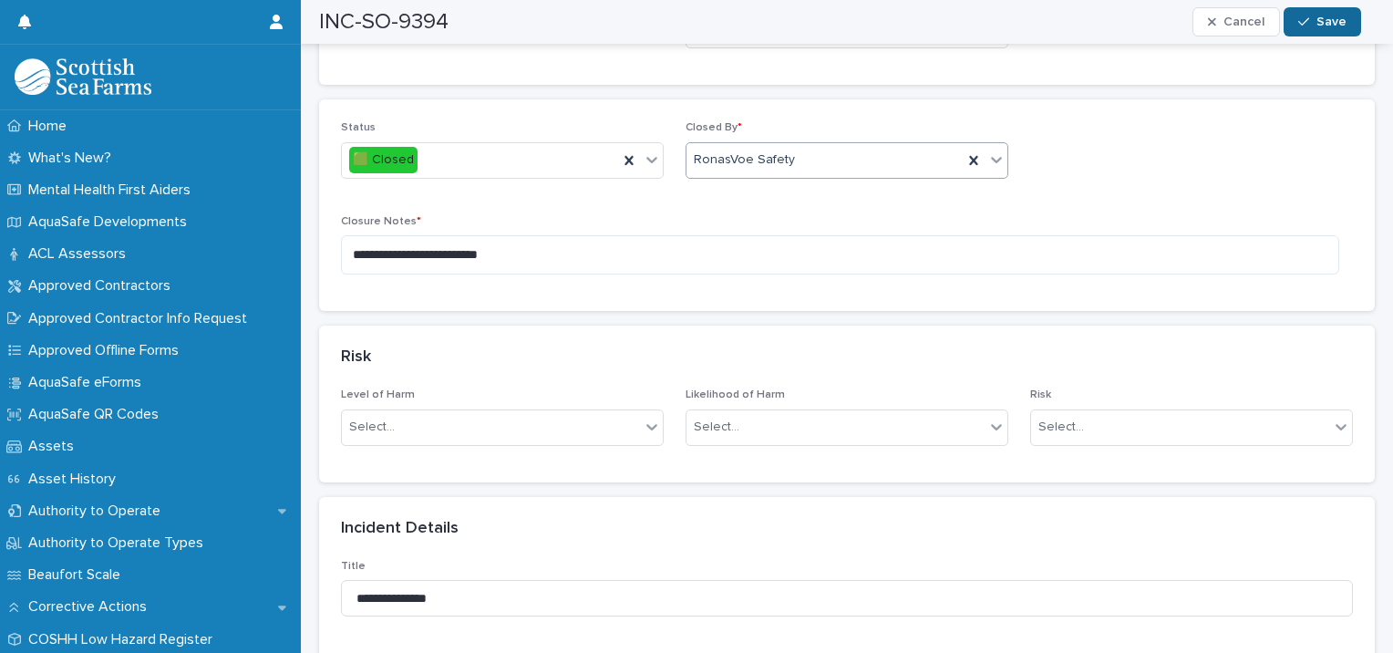
click at [1323, 17] on span "Save" at bounding box center [1332, 22] width 30 height 13
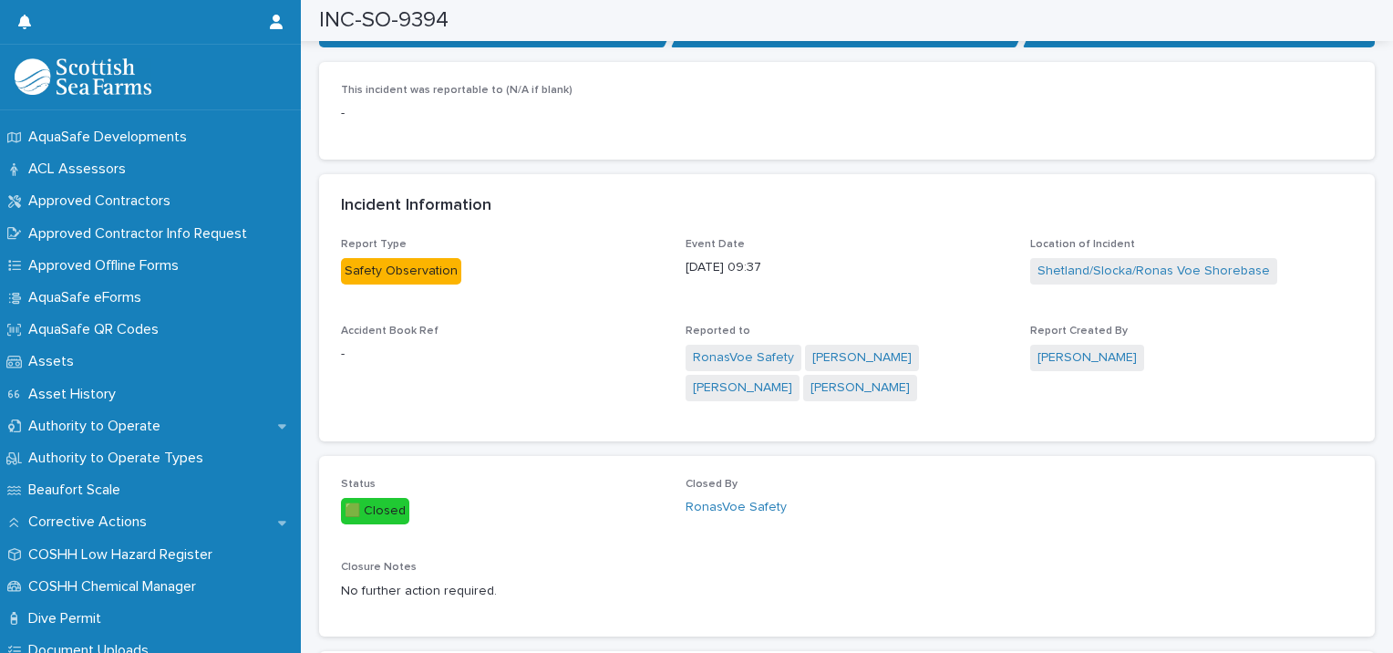
scroll to position [0, 0]
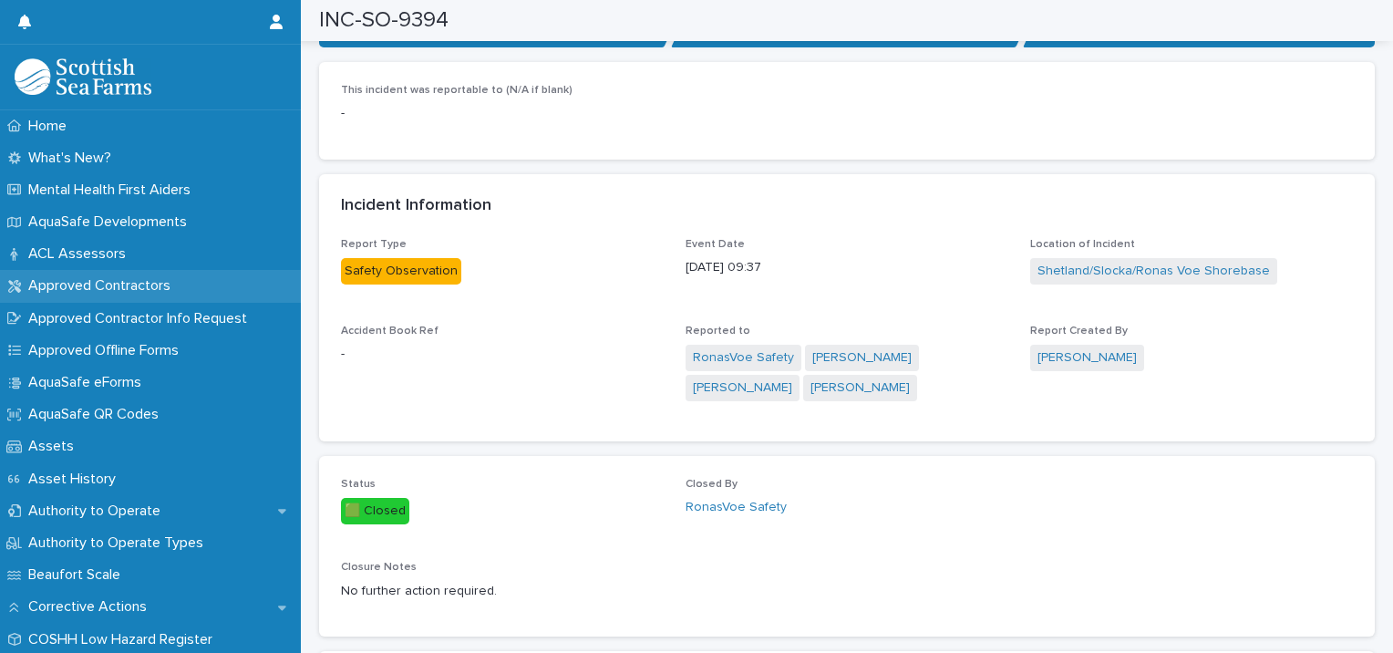
click at [147, 289] on p "Approved Contractors" at bounding box center [103, 285] width 164 height 17
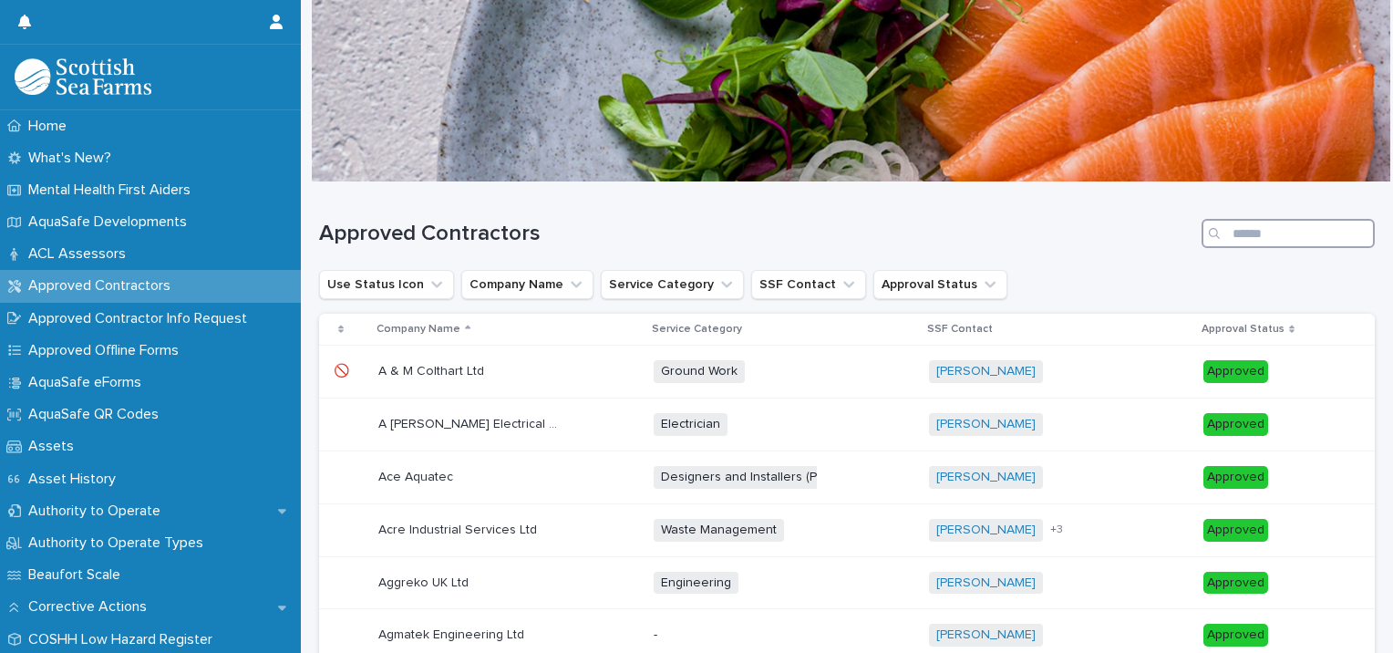
click at [1251, 231] on input "Search" at bounding box center [1288, 233] width 173 height 29
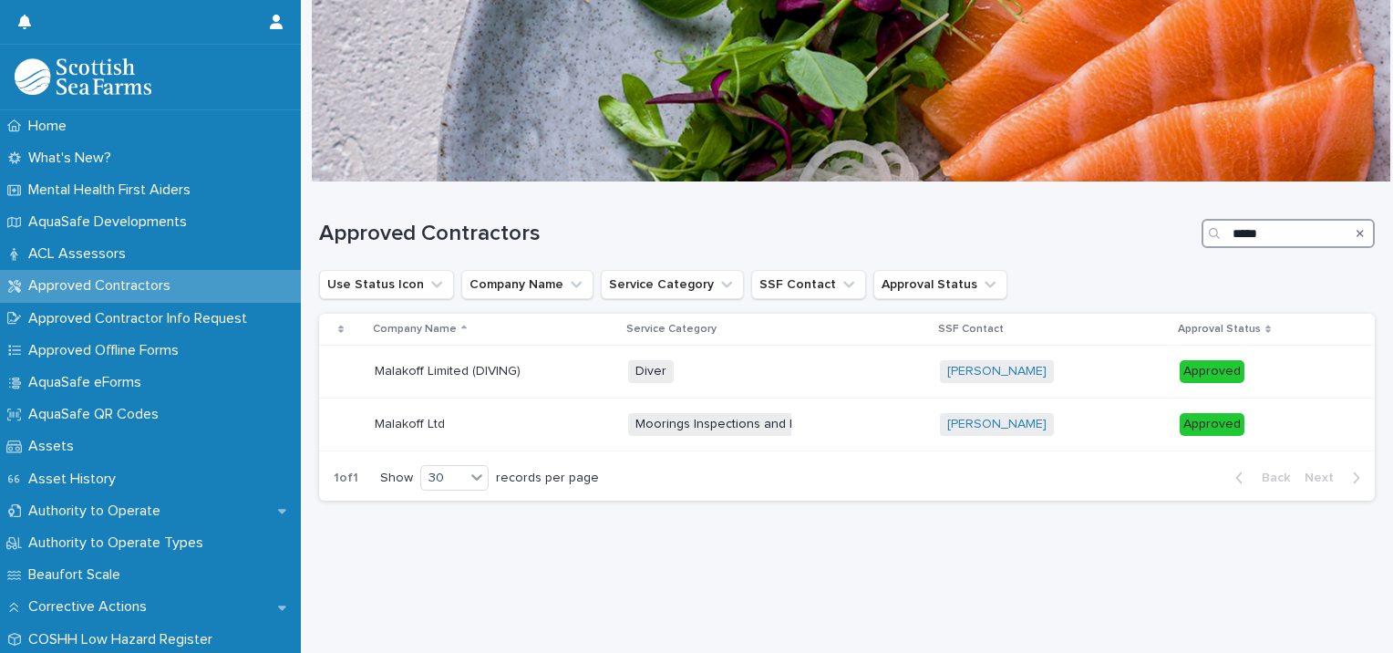
click at [1276, 230] on input "*****" at bounding box center [1288, 233] width 173 height 29
type input "*"
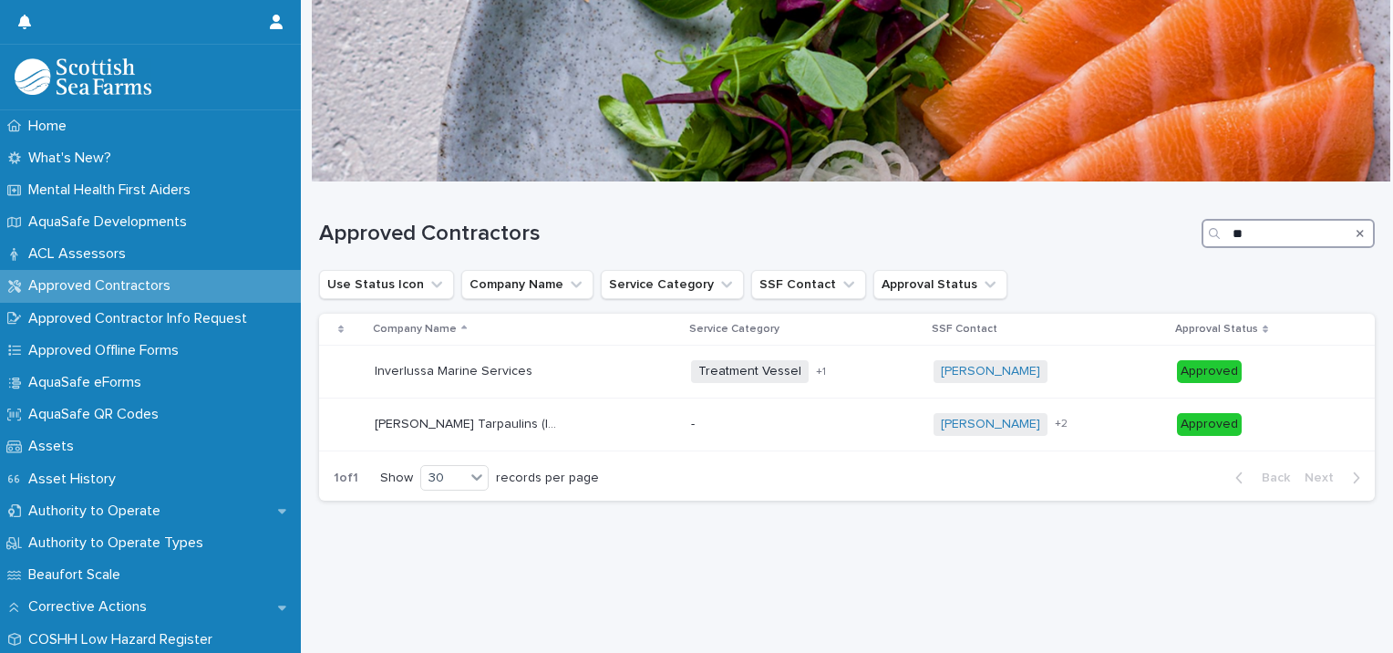
type input "*"
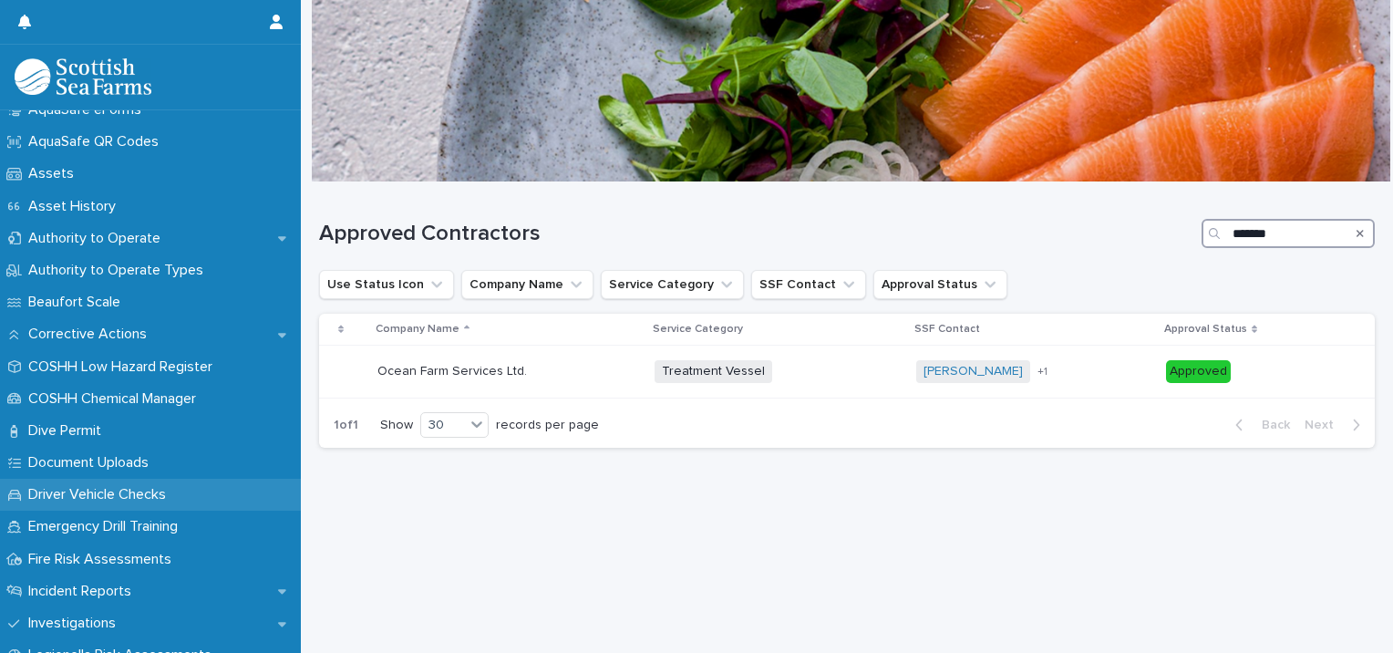
scroll to position [274, 0]
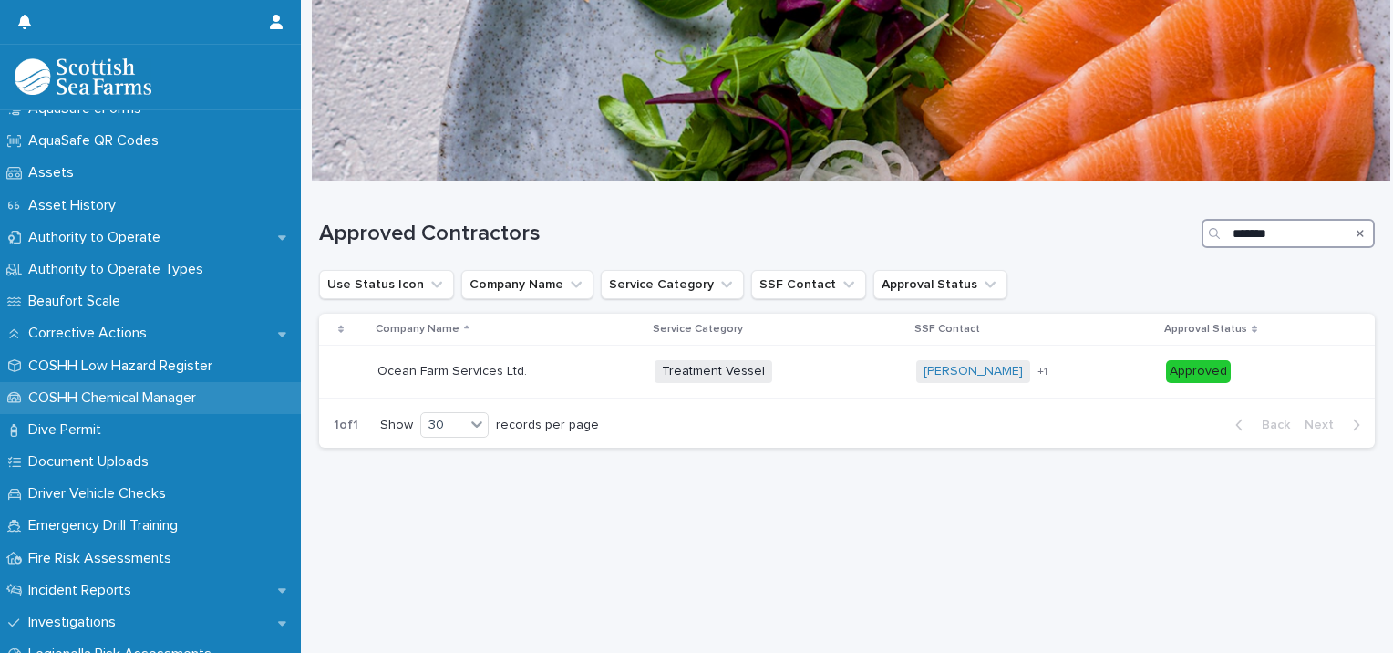
type input "*******"
click at [160, 404] on p "COSHH Chemical Manager" at bounding box center [116, 397] width 190 height 17
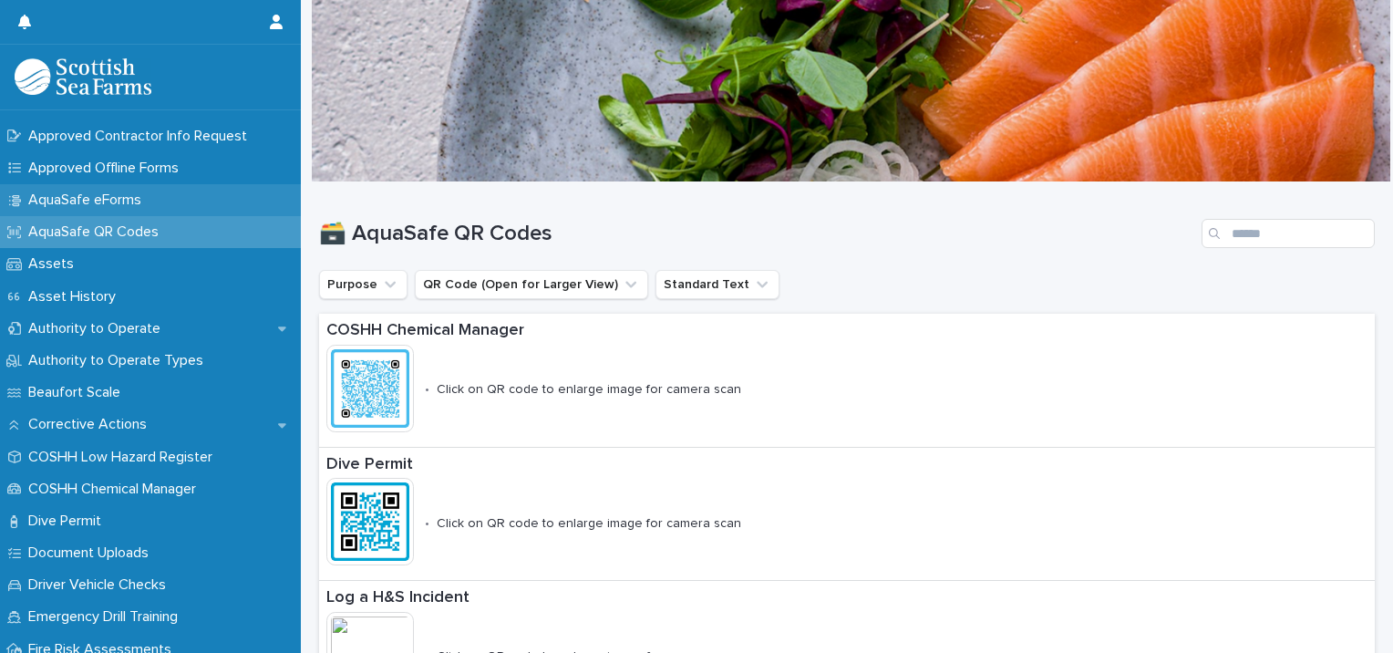
scroll to position [274, 0]
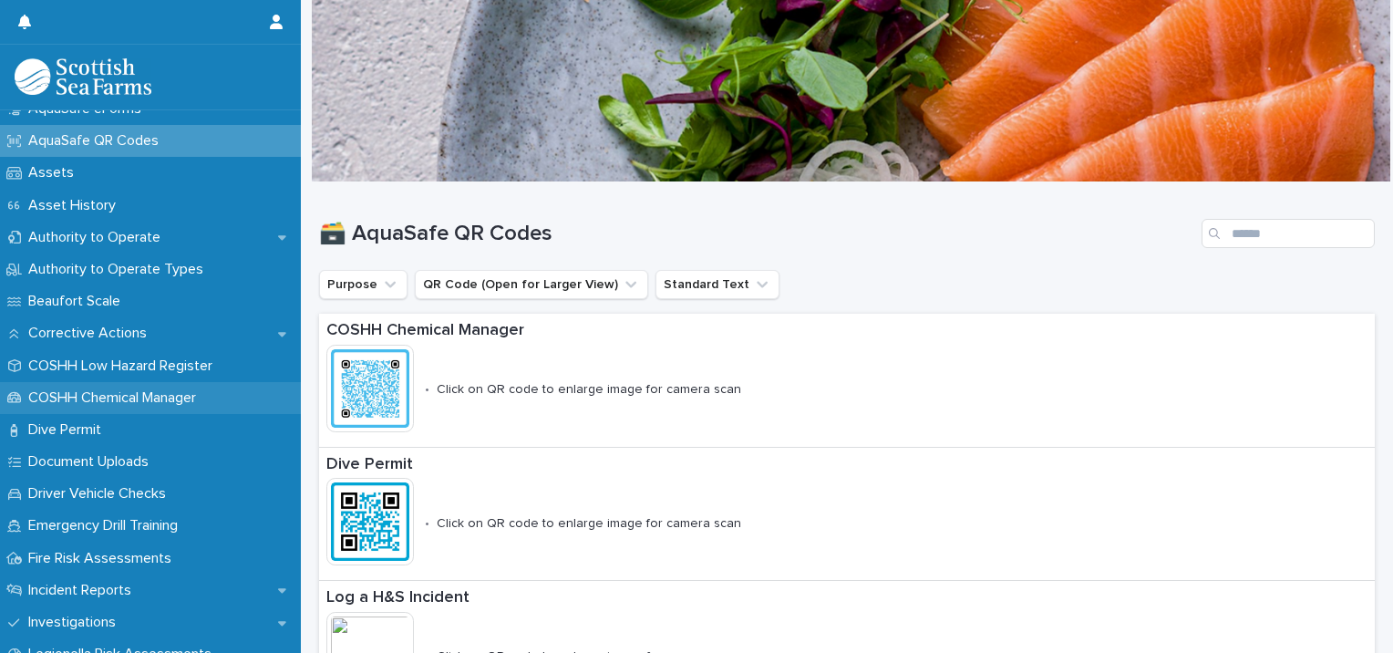
click at [134, 391] on p "COSHH Chemical Manager" at bounding box center [116, 397] width 190 height 17
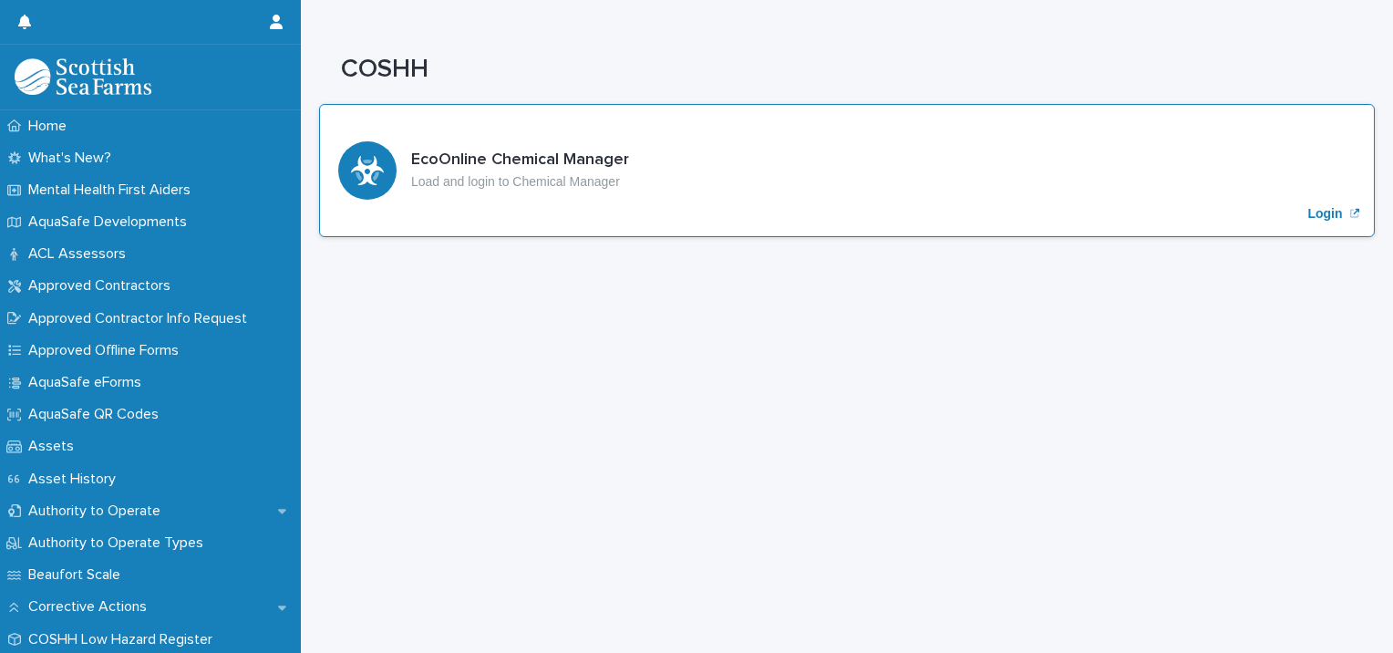
click at [542, 162] on h3 "EcoOnline Chemical Manager" at bounding box center [520, 160] width 218 height 20
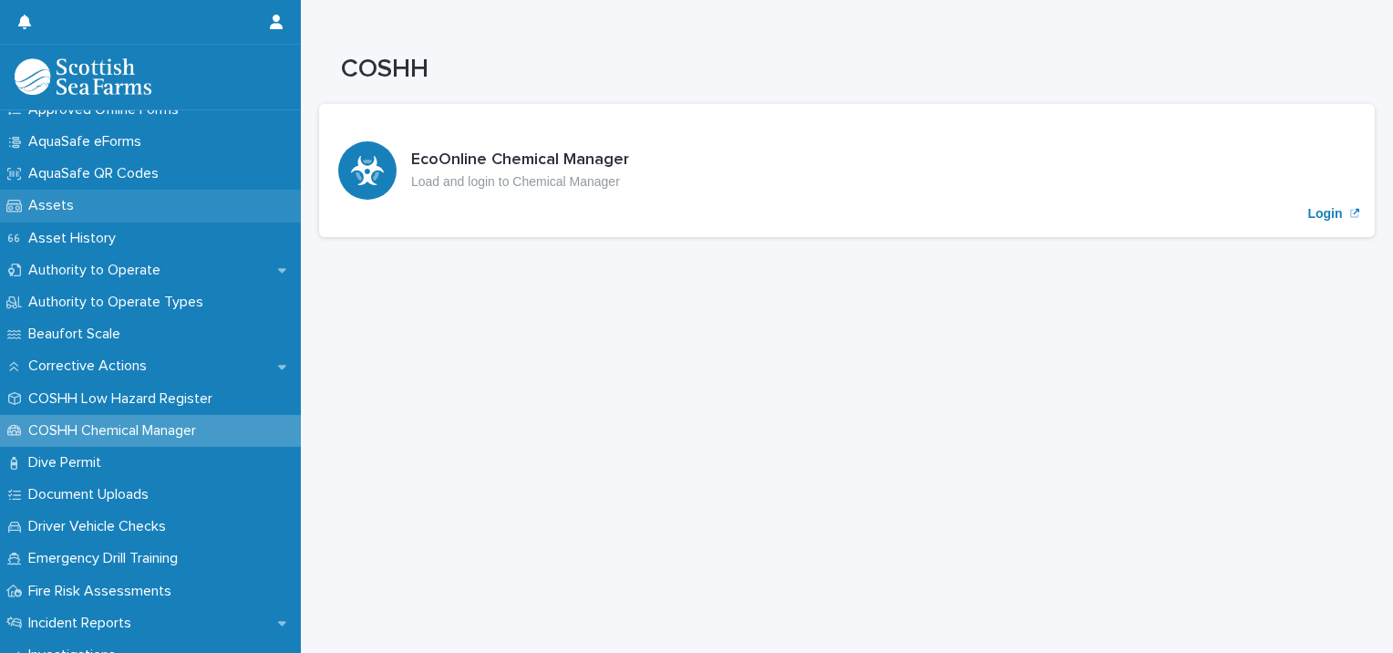
scroll to position [274, 0]
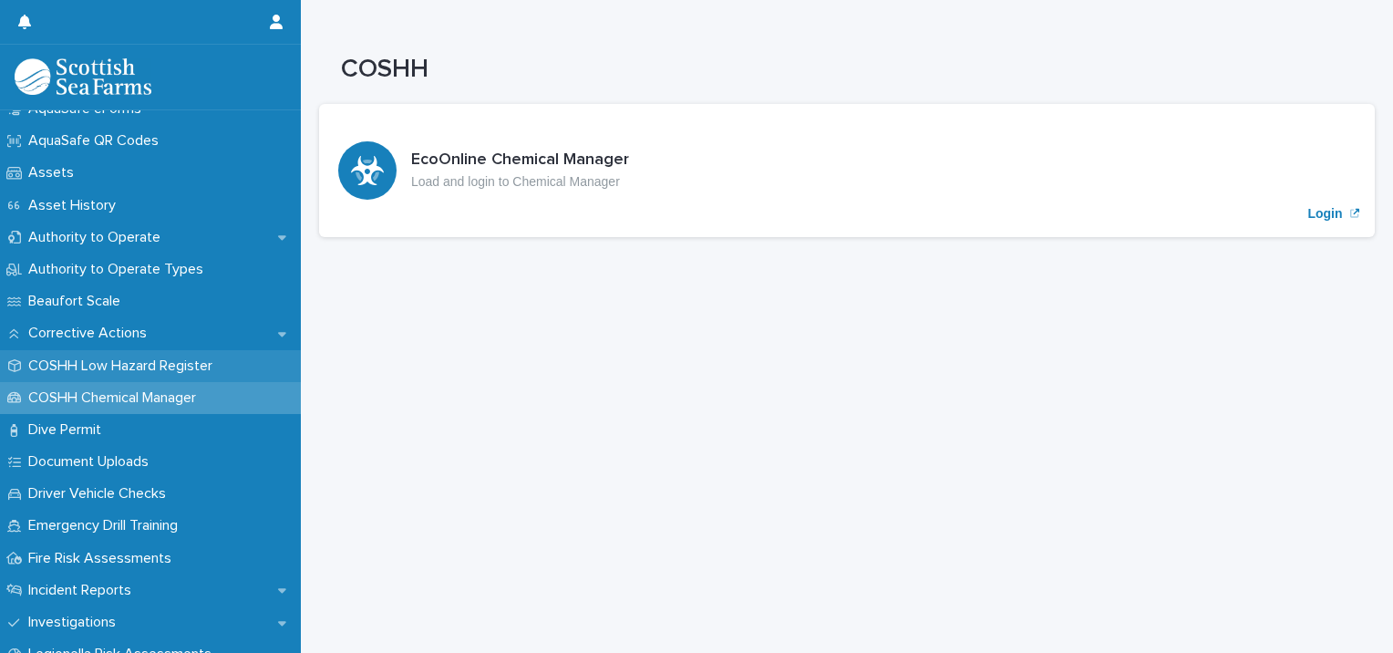
click at [121, 361] on p "COSHH Low Hazard Register" at bounding box center [124, 365] width 206 height 17
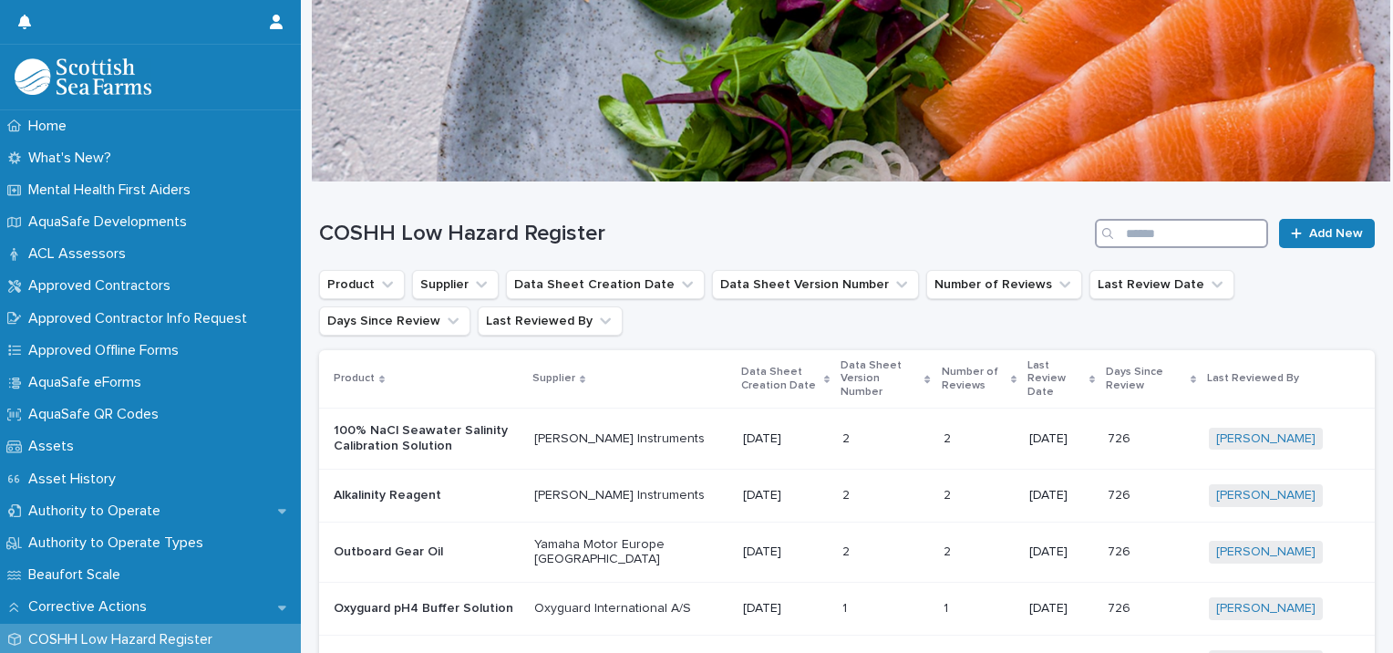
click at [1145, 222] on input "Search" at bounding box center [1181, 233] width 173 height 29
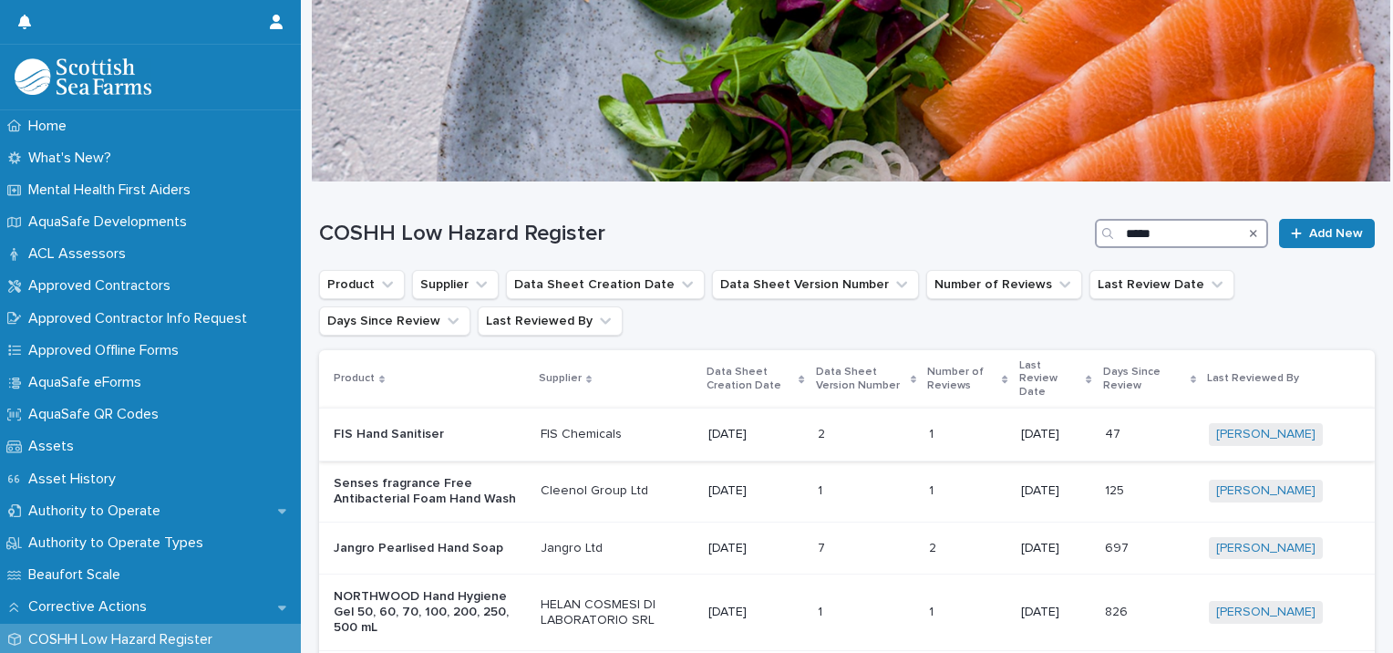
type input "****"
click at [421, 427] on p "FIS Hand Sanitiser" at bounding box center [430, 435] width 192 height 16
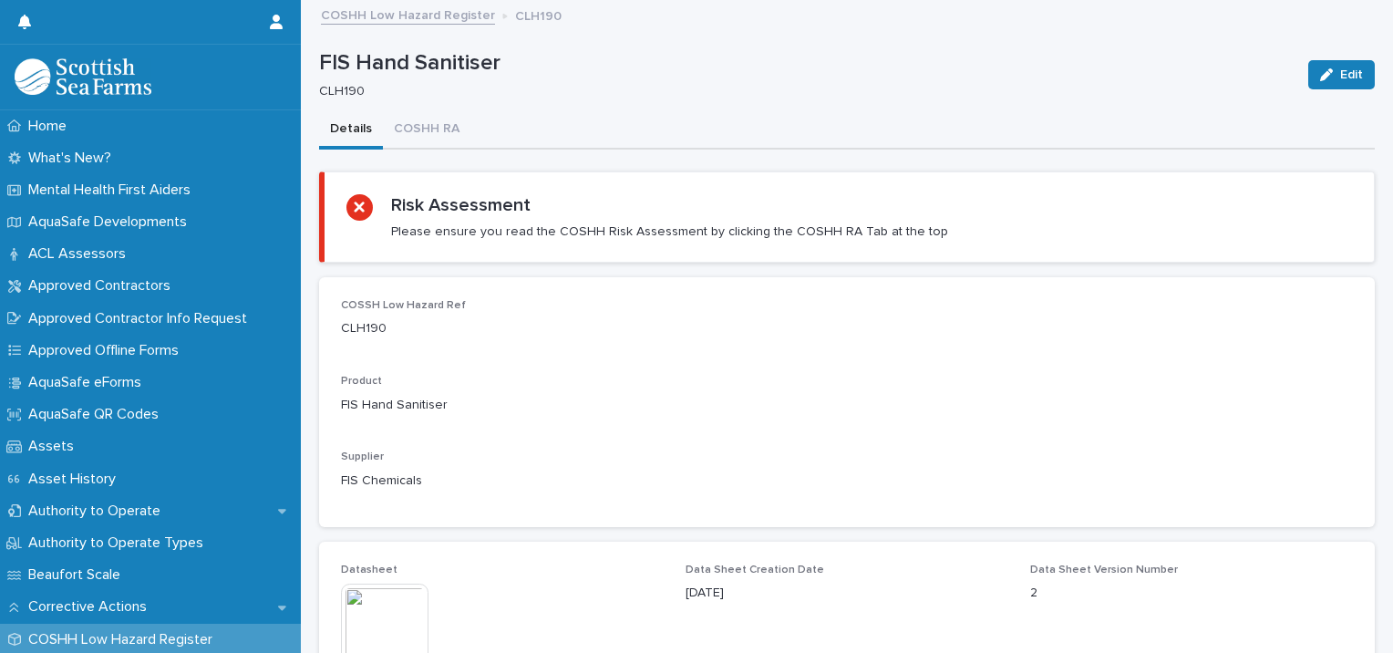
drag, startPoint x: 421, startPoint y: 422, endPoint x: 616, endPoint y: 376, distance: 200.6
click at [616, 376] on p "Product" at bounding box center [847, 381] width 1012 height 13
click at [769, 388] on div "Product FIS Hand Sanitiser" at bounding box center [847, 402] width 1012 height 54
click at [439, 124] on button "COSHH RA" at bounding box center [427, 130] width 88 height 38
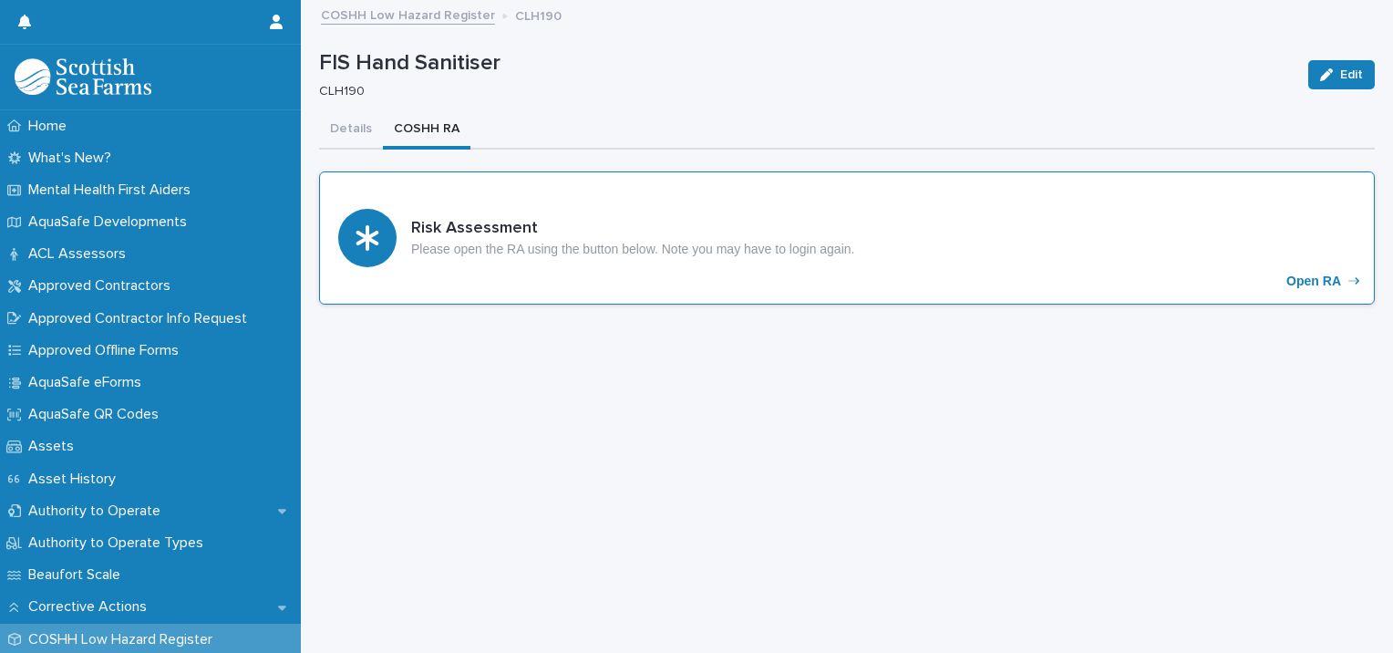
click at [525, 249] on p "Please open the RA using the button below. Note you may have to login again." at bounding box center [632, 250] width 443 height 16
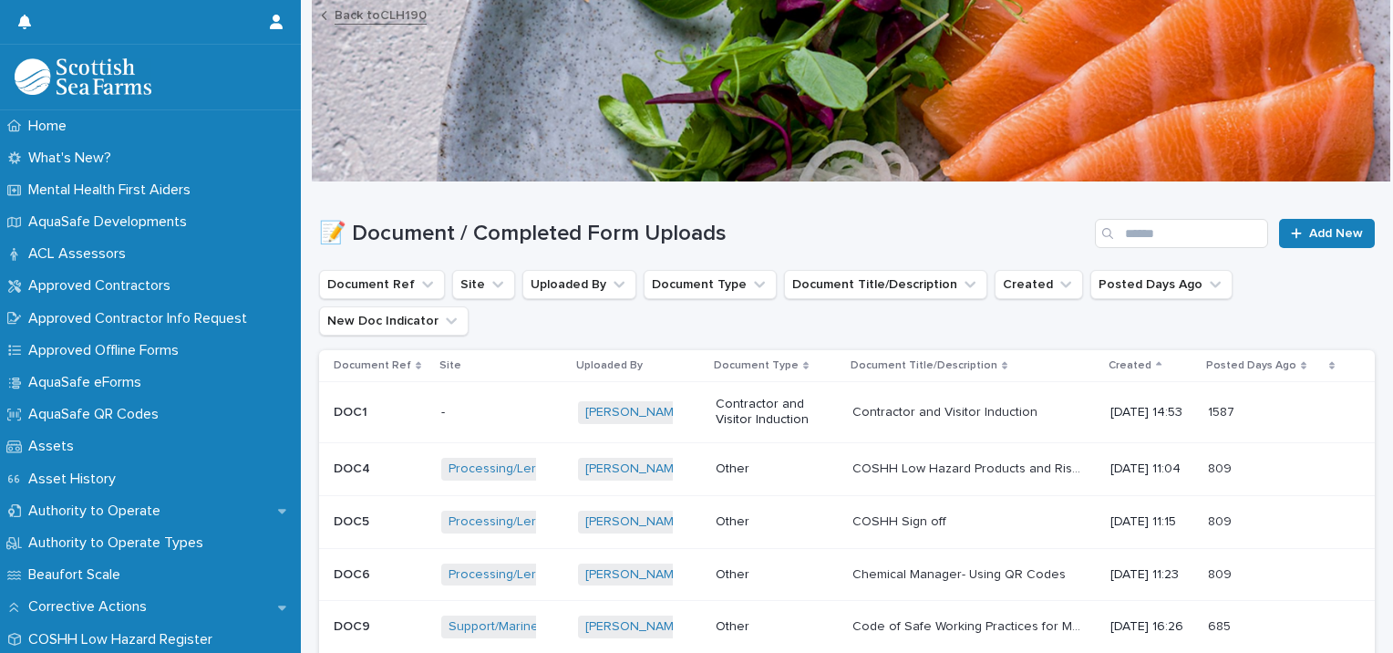
click at [385, 14] on link "Back to CLH190" at bounding box center [381, 14] width 92 height 21
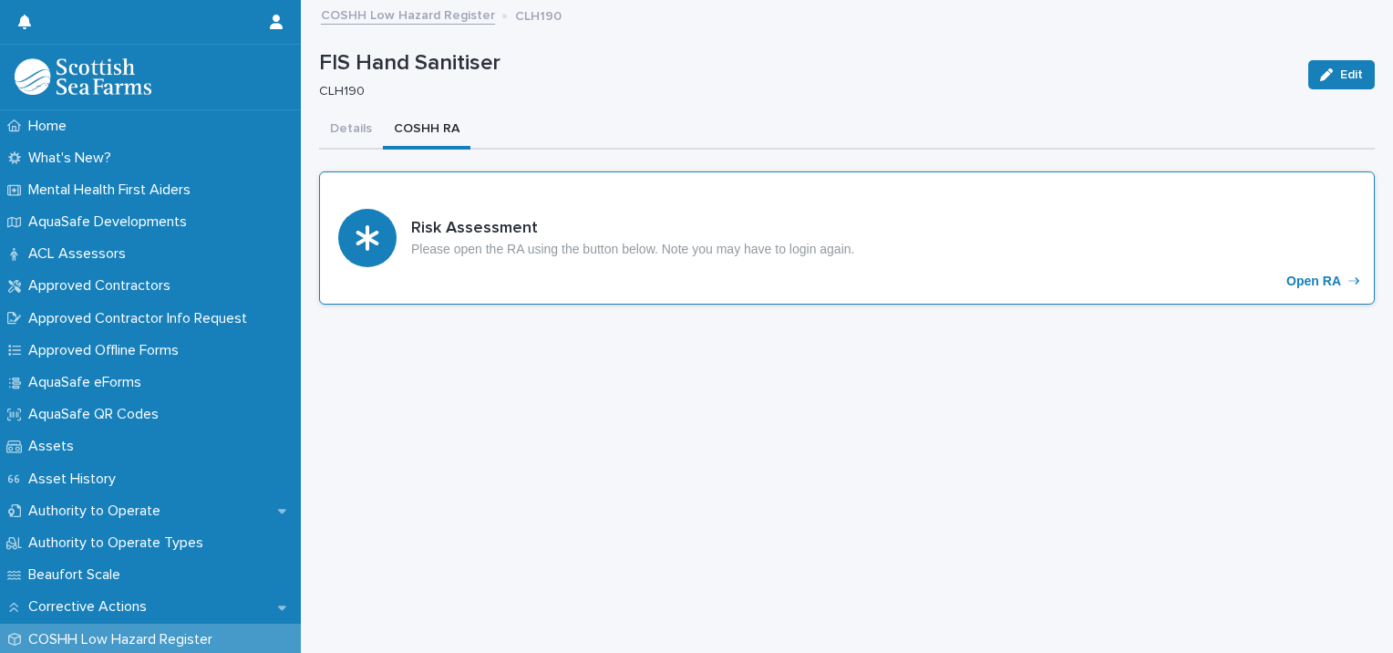
click at [1320, 275] on p "Open RA" at bounding box center [1314, 282] width 55 height 16
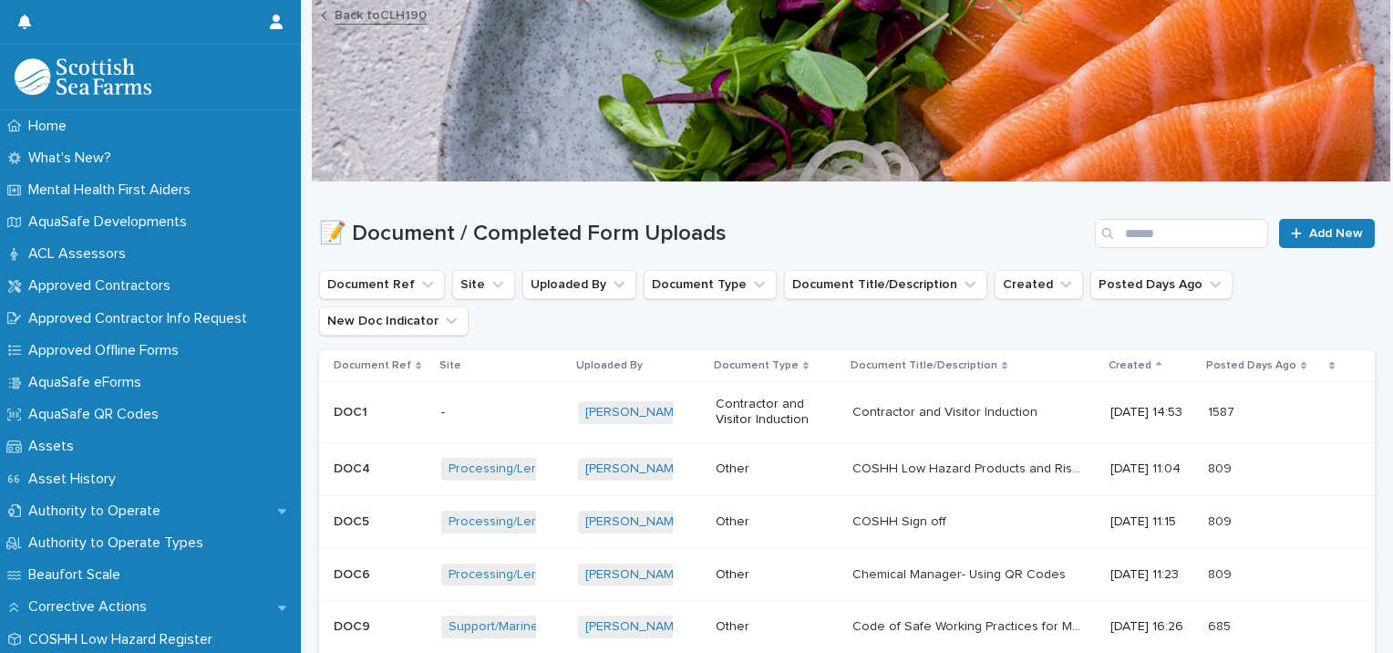
click at [914, 458] on p "COSHH Low Hazard Products and Risk Assessment" at bounding box center [969, 467] width 232 height 19
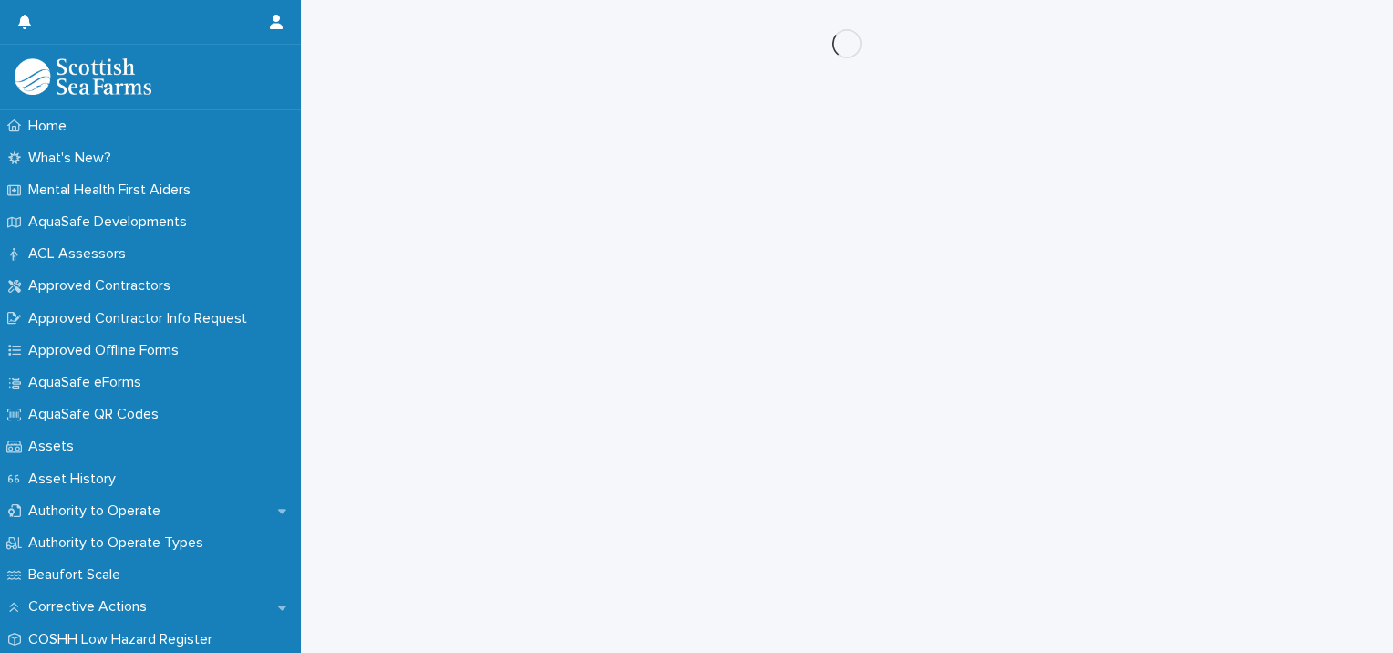
click at [914, 427] on div "Loading... Saving… Loading... Saving…" at bounding box center [847, 303] width 1074 height 607
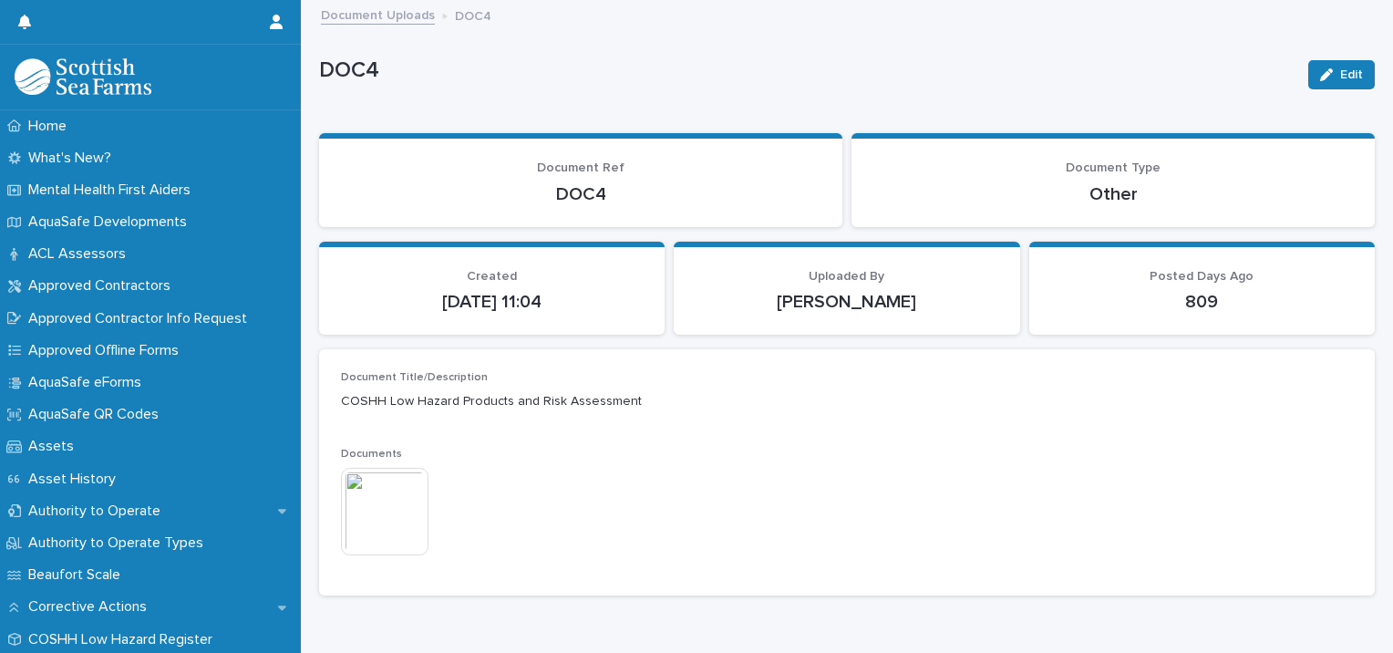
drag, startPoint x: 914, startPoint y: 427, endPoint x: 906, endPoint y: 457, distance: 31.0
click at [906, 457] on p "Documents" at bounding box center [847, 454] width 1012 height 13
click at [802, 503] on div "This file cannot be opened Download File" at bounding box center [847, 513] width 1012 height 91
click at [408, 512] on img at bounding box center [385, 512] width 88 height 88
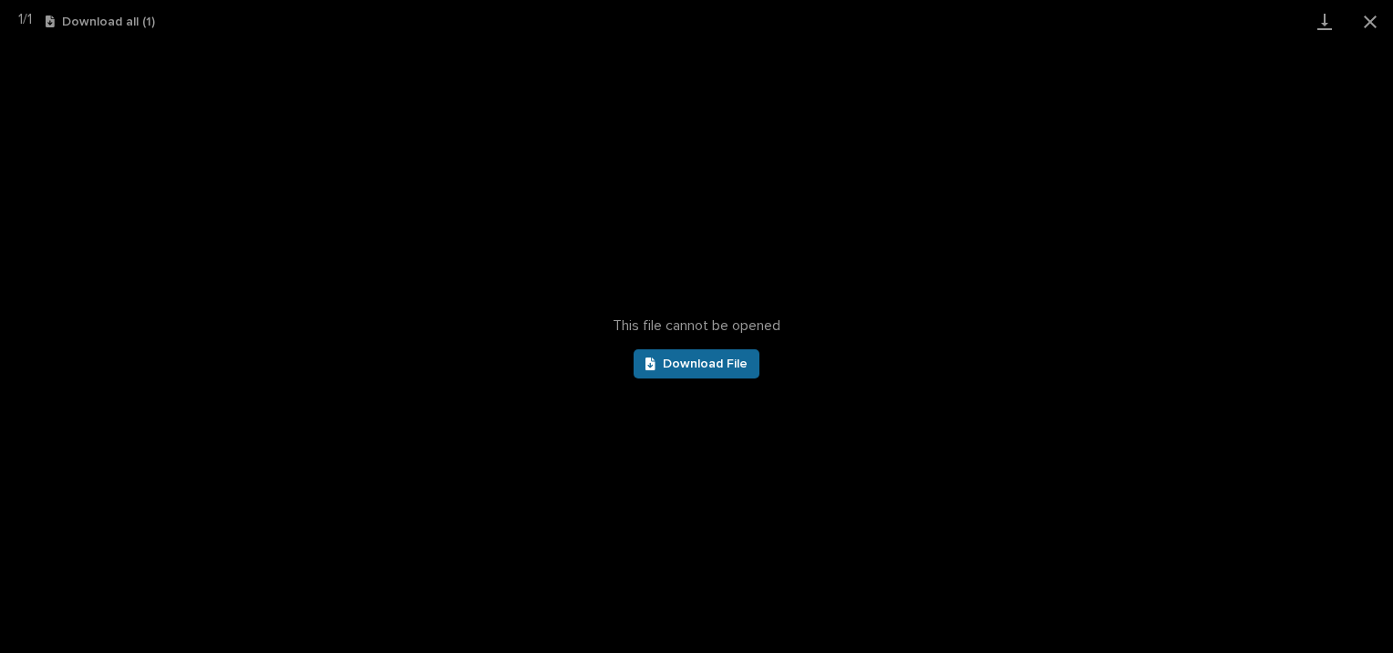
click at [719, 367] on span "Download File" at bounding box center [705, 363] width 85 height 13
click at [1370, 20] on button "Close gallery" at bounding box center [1371, 21] width 46 height 43
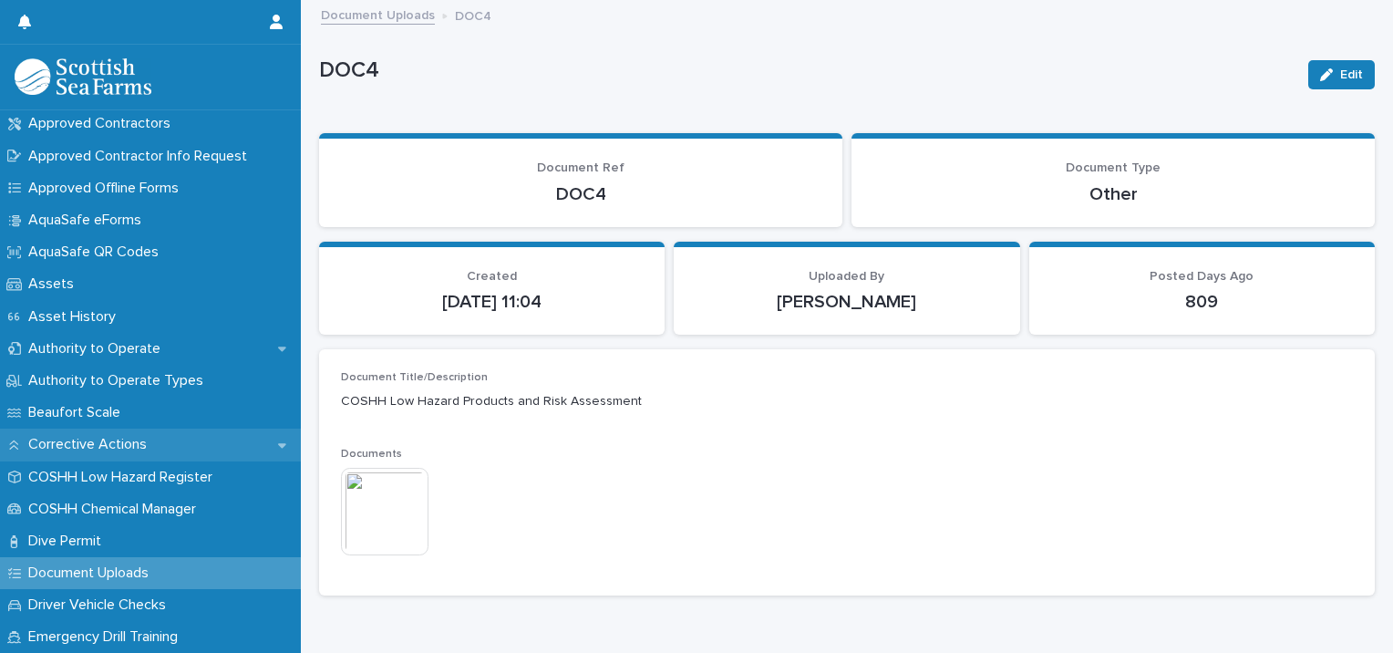
scroll to position [182, 0]
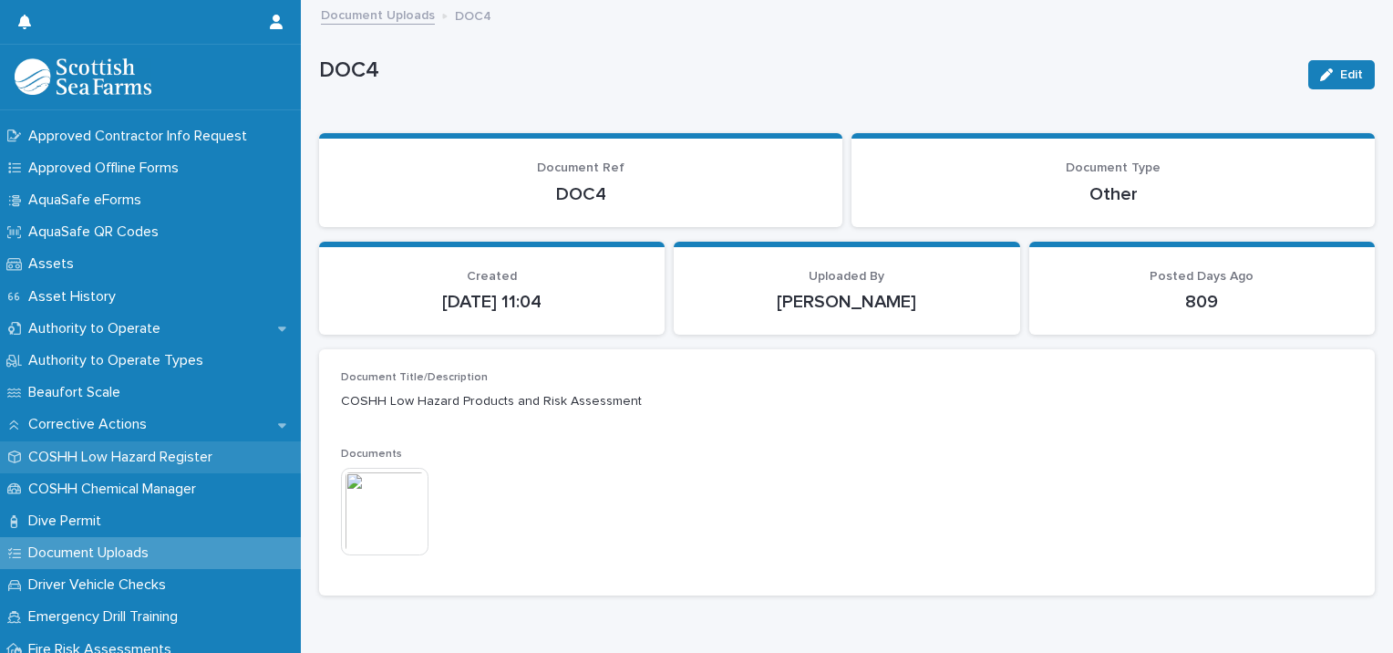
click at [182, 451] on p "COSHH Low Hazard Register" at bounding box center [124, 457] width 206 height 17
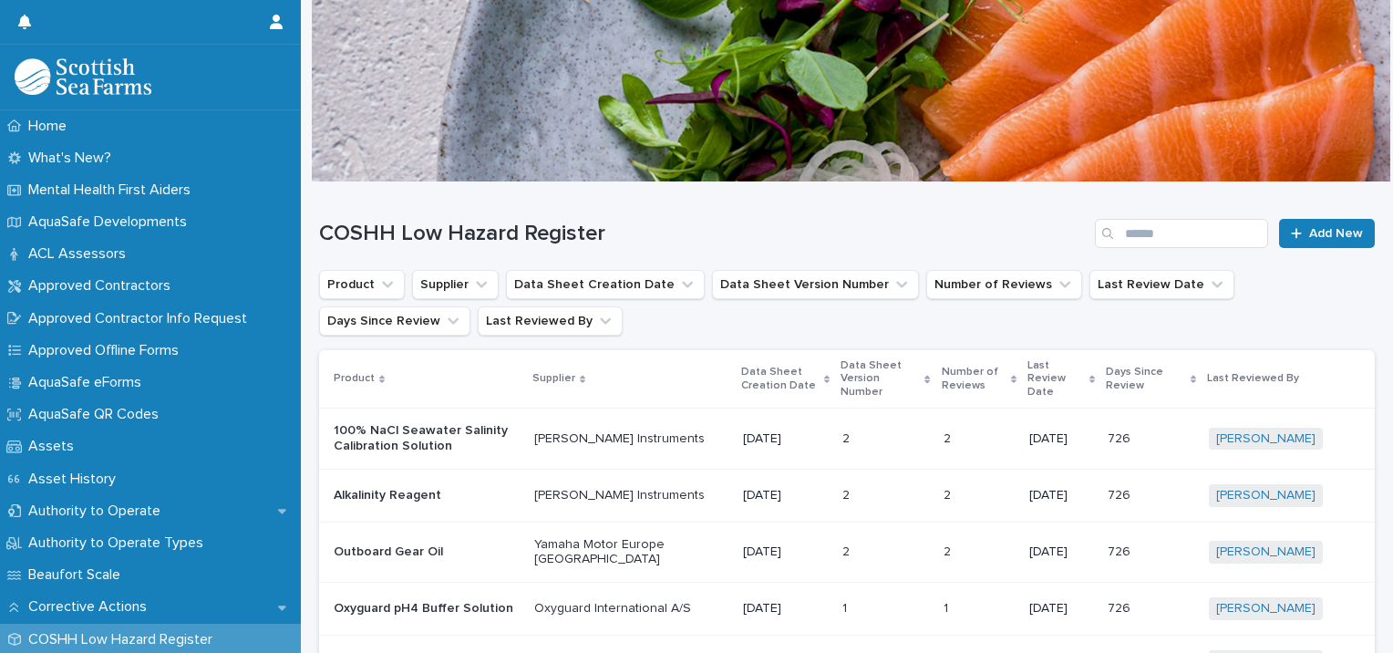
click at [440, 423] on p "100% NaCl Seawater Salinity Calibration Solution" at bounding box center [427, 438] width 186 height 31
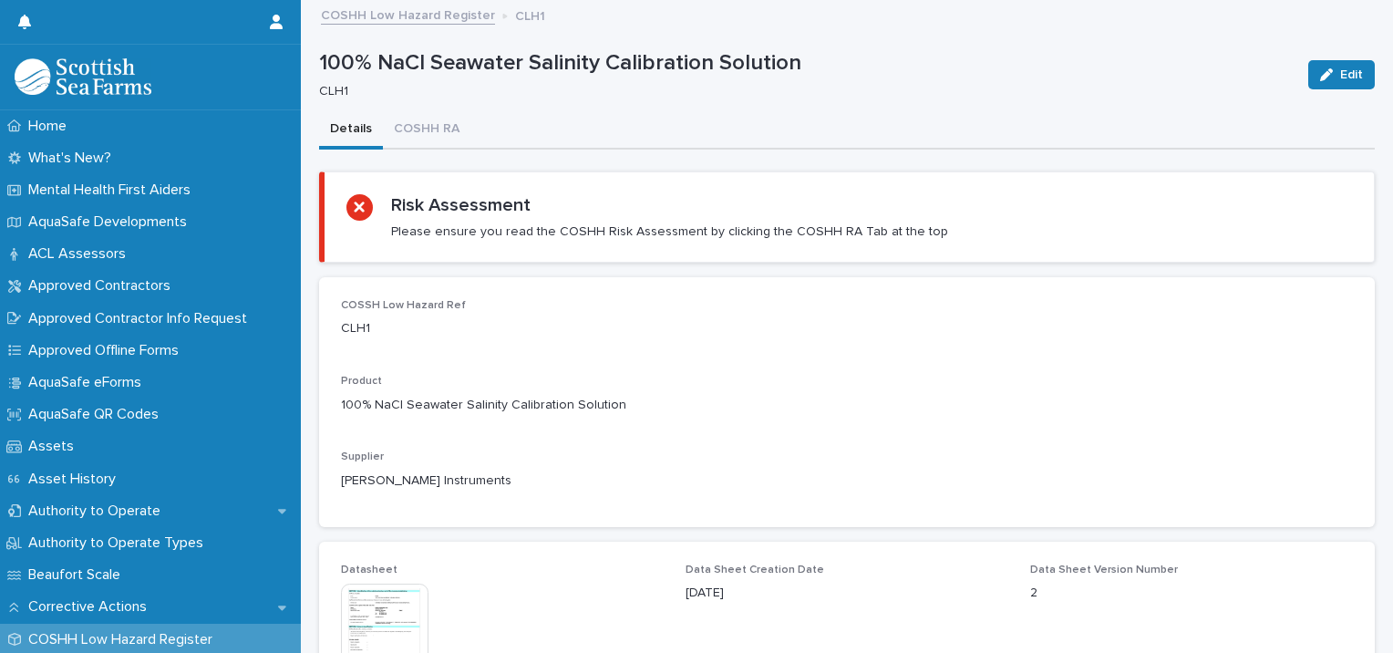
click at [382, 620] on img at bounding box center [385, 628] width 88 height 88
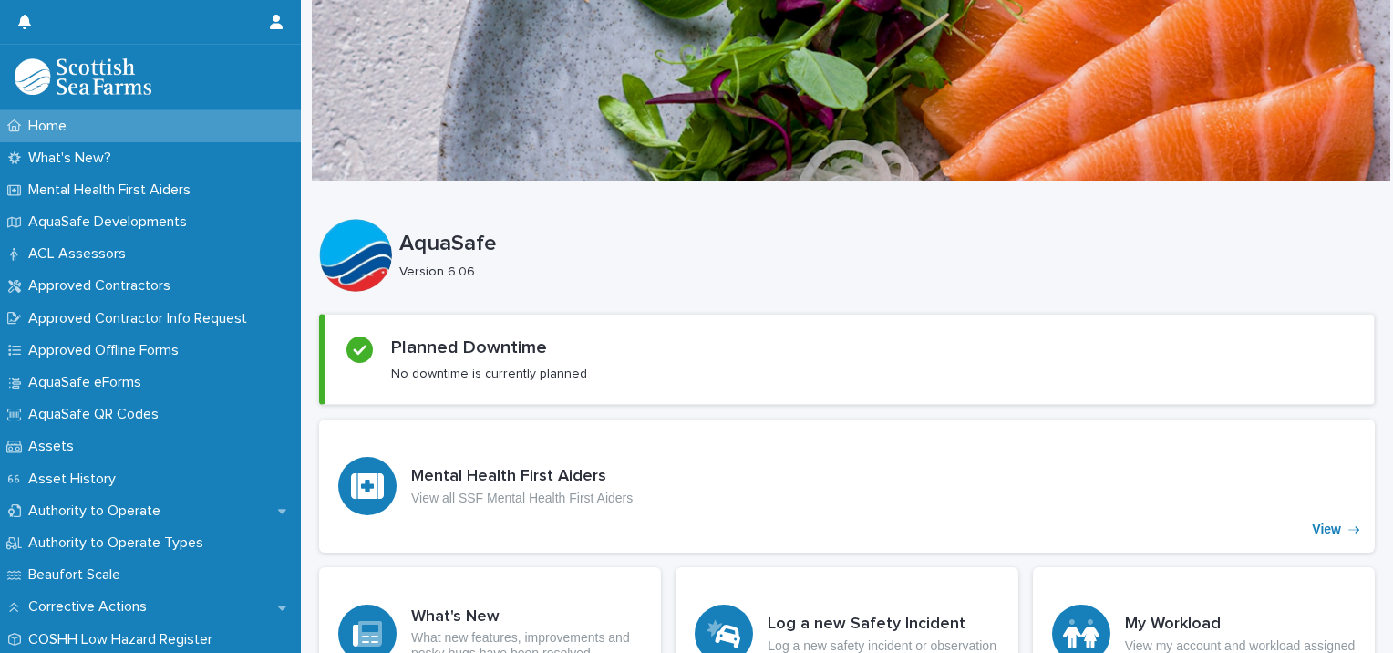
scroll to position [274, 0]
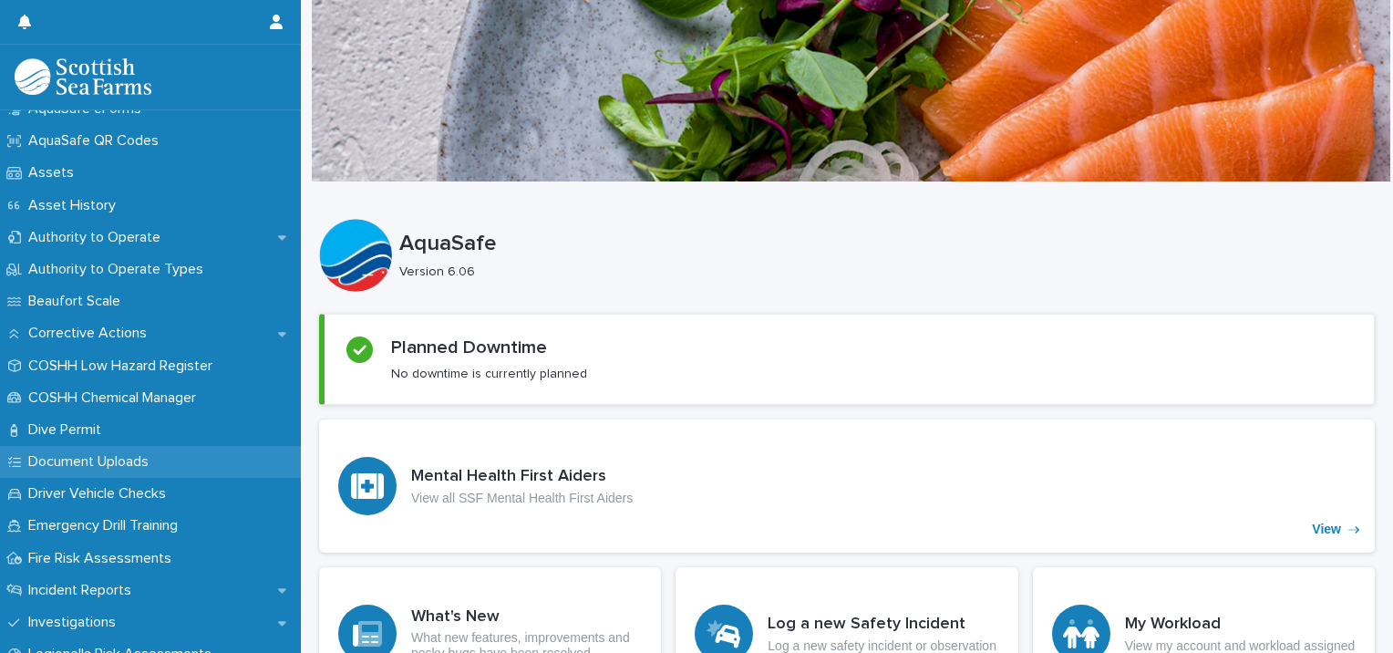
click at [141, 456] on p "Document Uploads" at bounding box center [92, 461] width 142 height 17
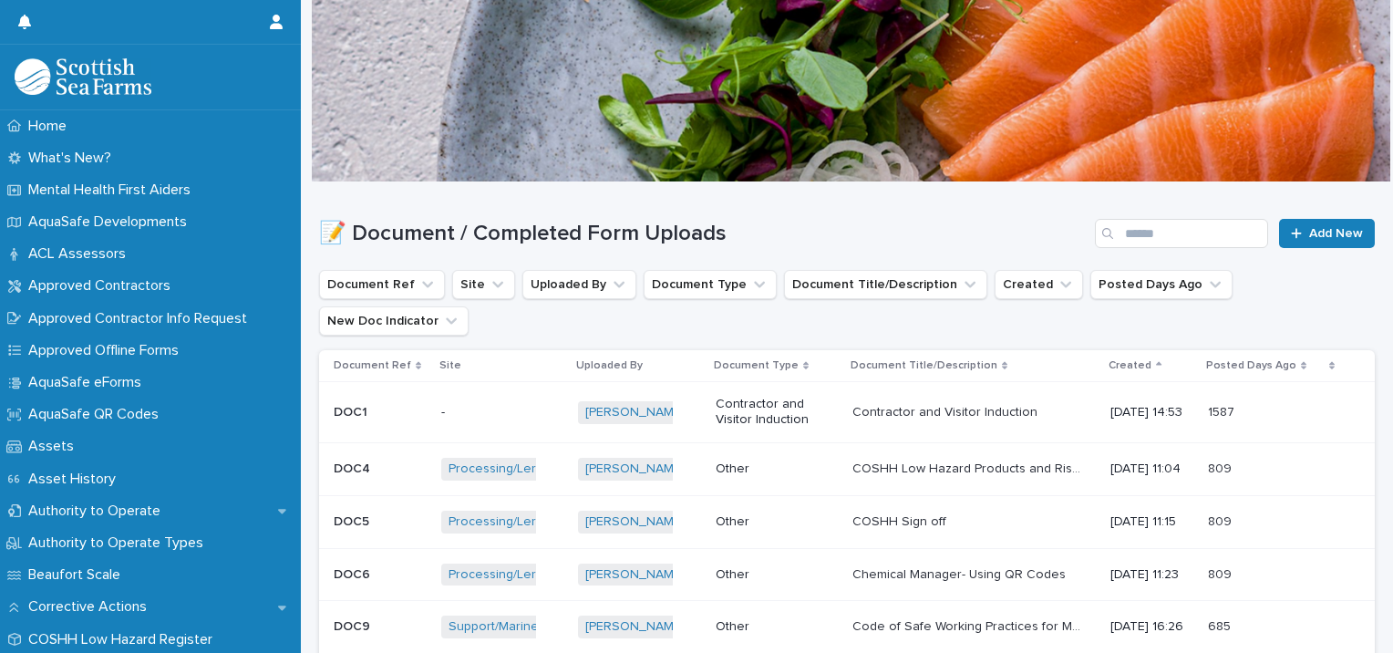
click at [777, 514] on p "Other" at bounding box center [773, 522] width 114 height 16
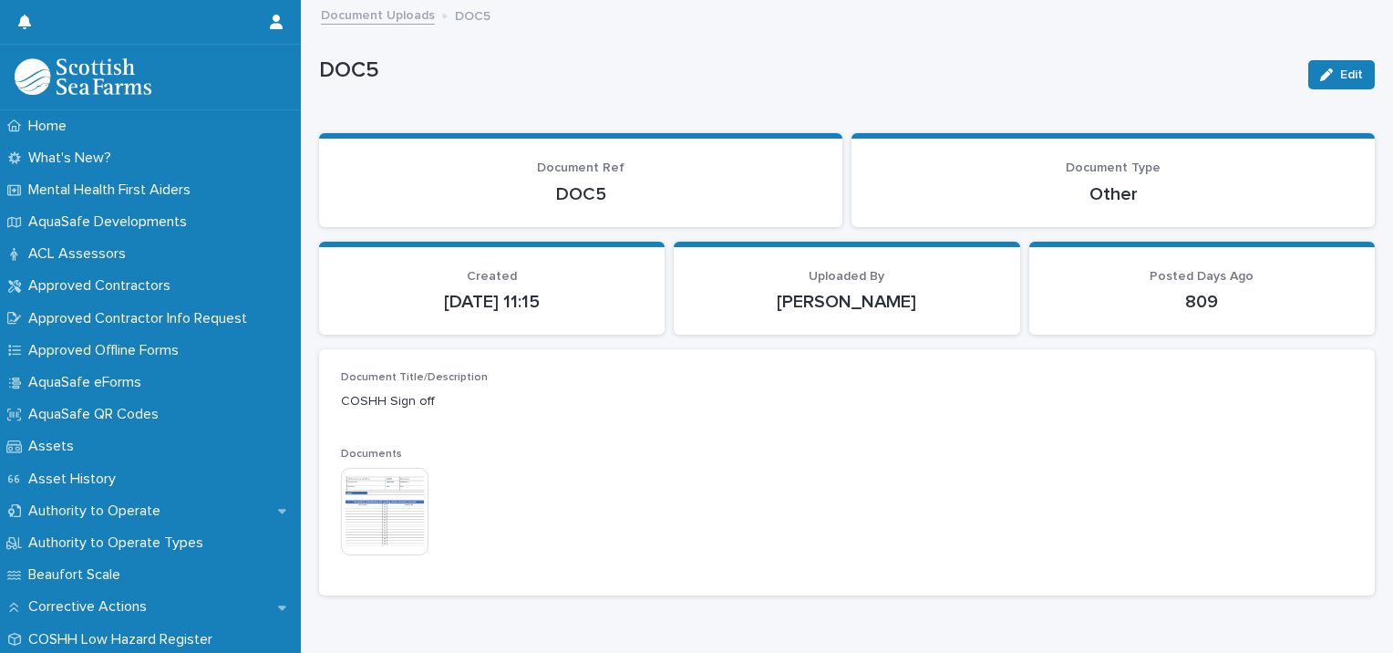
click at [372, 514] on img at bounding box center [385, 512] width 88 height 88
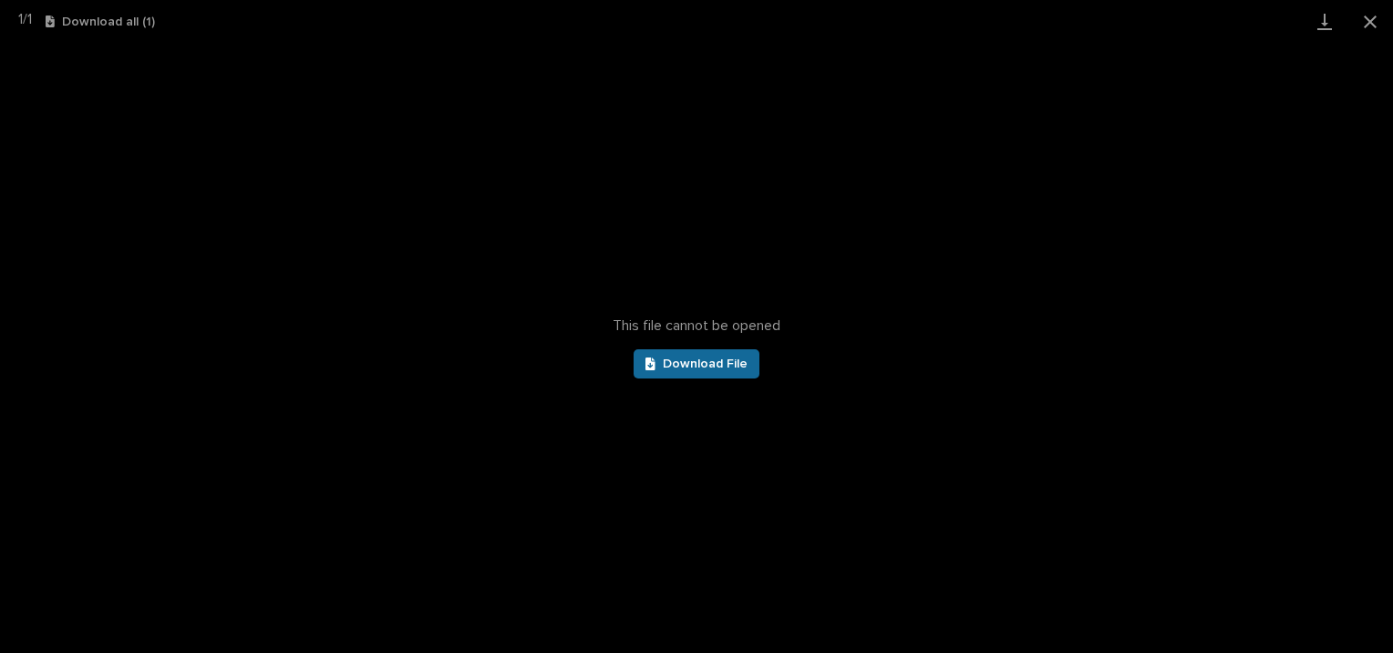
click at [715, 369] on span "Download File" at bounding box center [705, 363] width 85 height 13
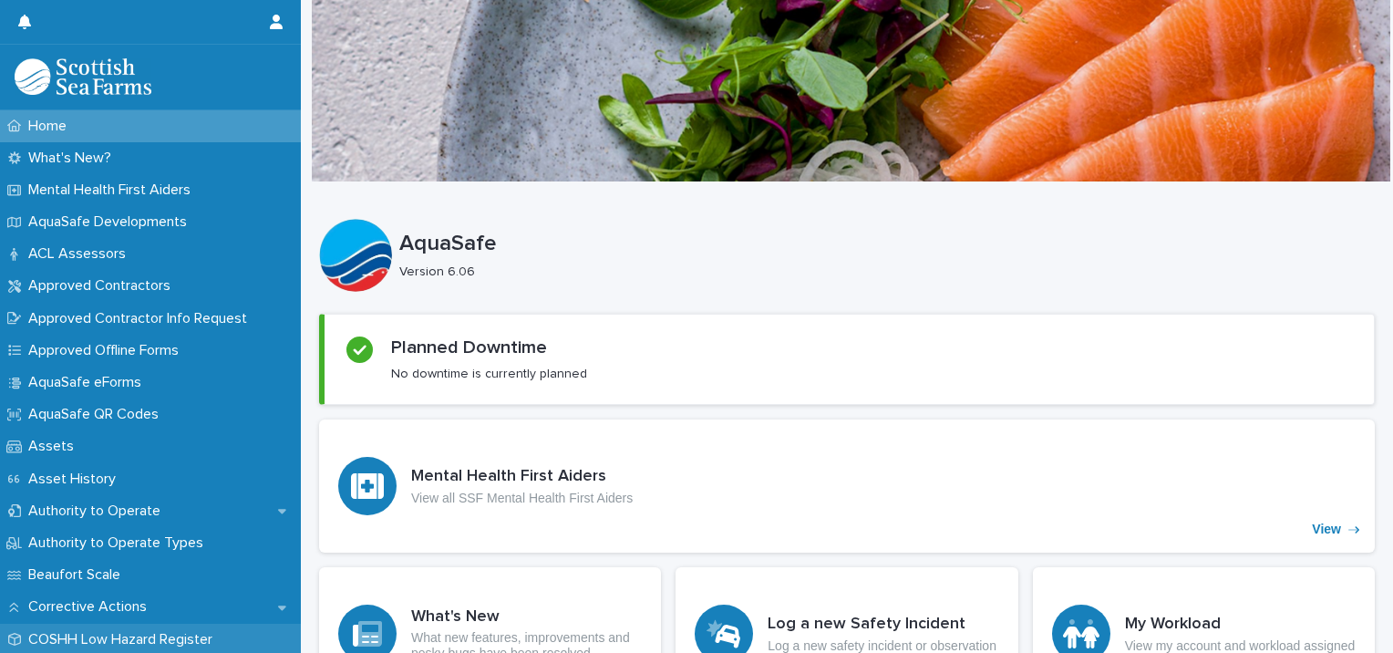
scroll to position [365, 0]
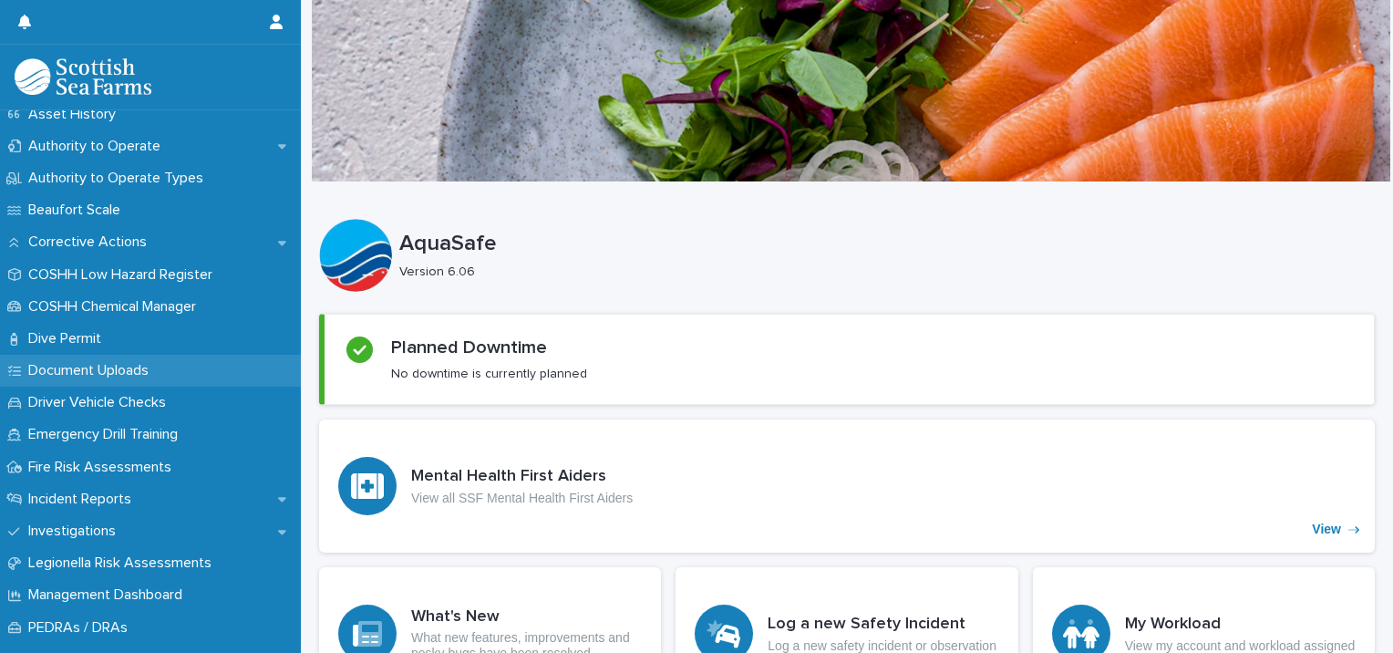
click at [111, 375] on p "Document Uploads" at bounding box center [92, 370] width 142 height 17
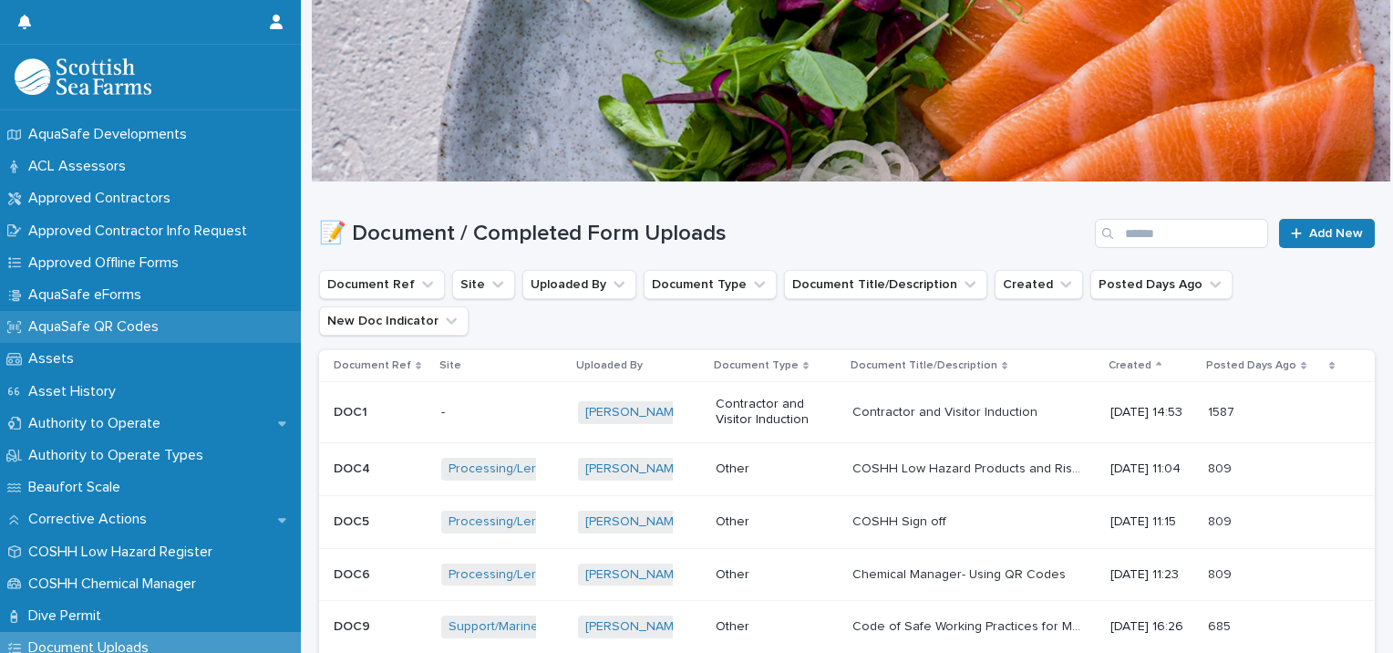
scroll to position [91, 0]
